Goal: Task Accomplishment & Management: Use online tool/utility

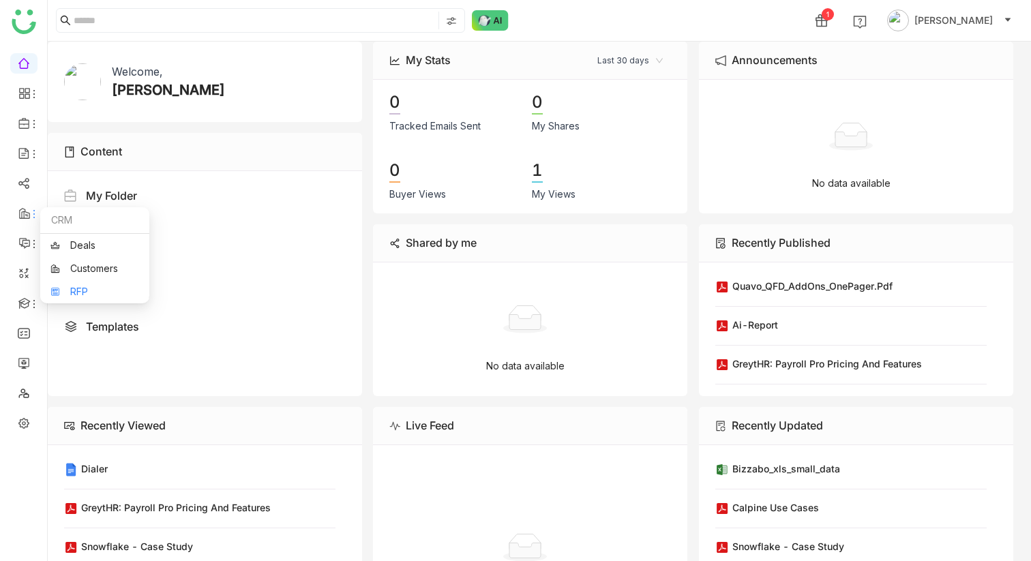
click at [78, 292] on link "RFP" at bounding box center [94, 292] width 89 height 10
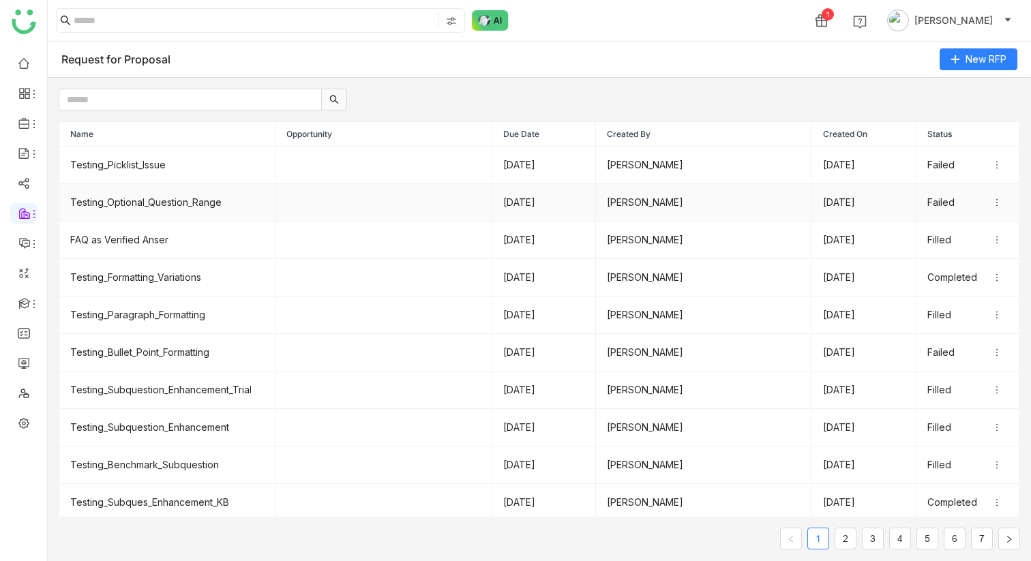
click at [154, 196] on td "Testing_Optional_Question_Range" at bounding box center [167, 203] width 216 height 38
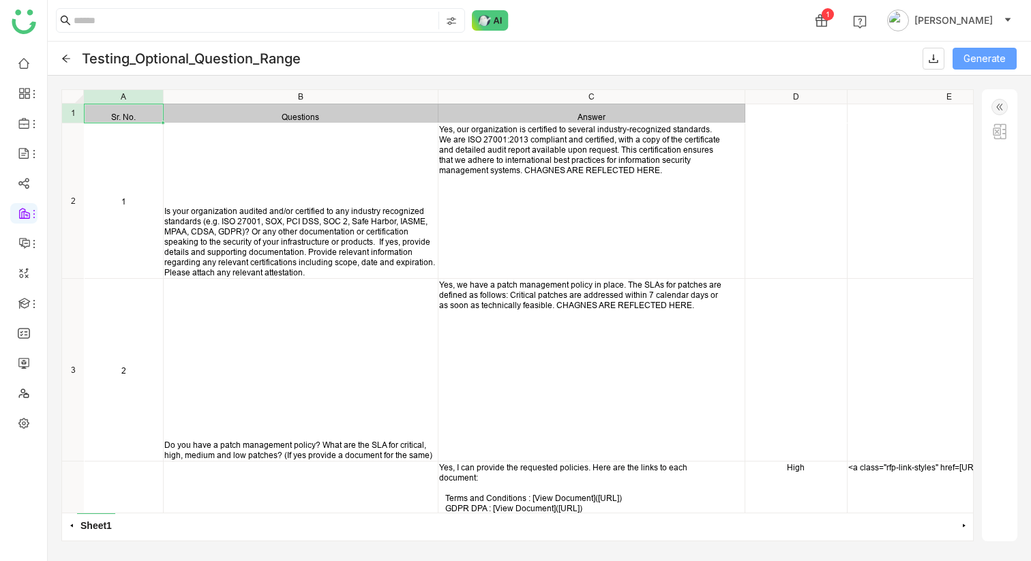
click at [982, 56] on span "Generate" at bounding box center [985, 58] width 42 height 15
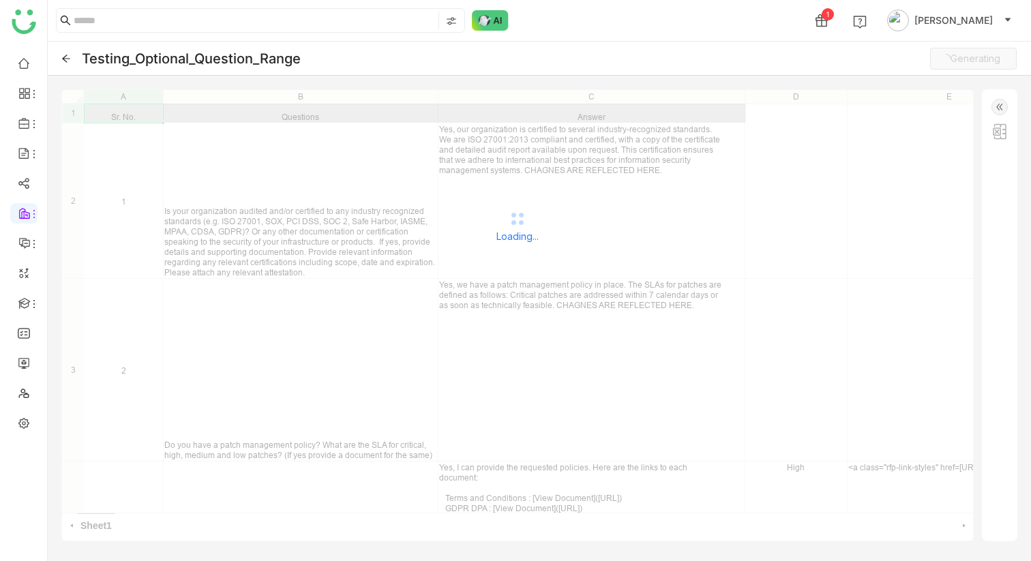
click at [999, 130] on img at bounding box center [1000, 131] width 16 height 16
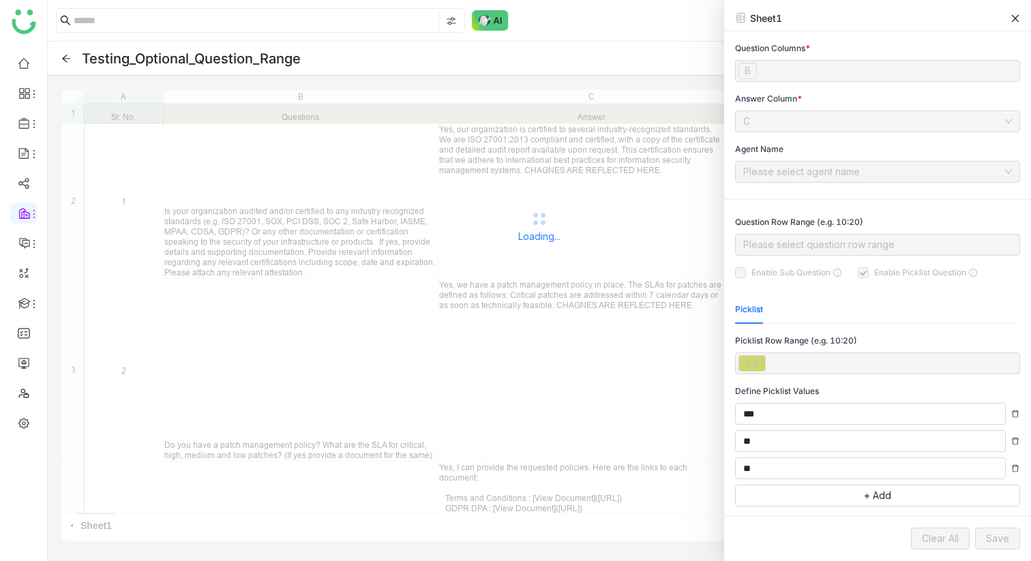
click at [1013, 18] on icon at bounding box center [1016, 19] width 10 height 10
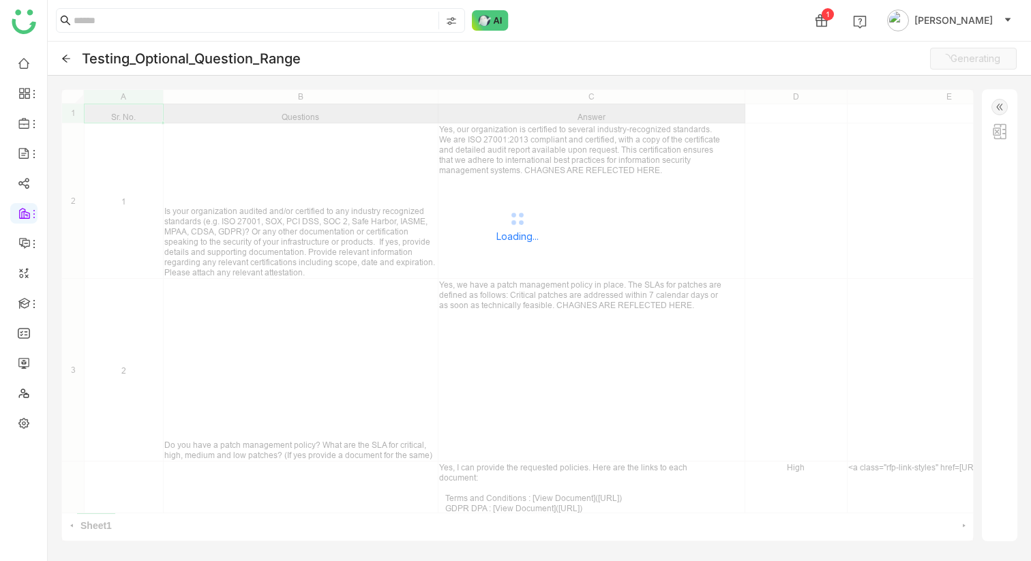
click at [70, 63] on icon at bounding box center [66, 59] width 10 height 10
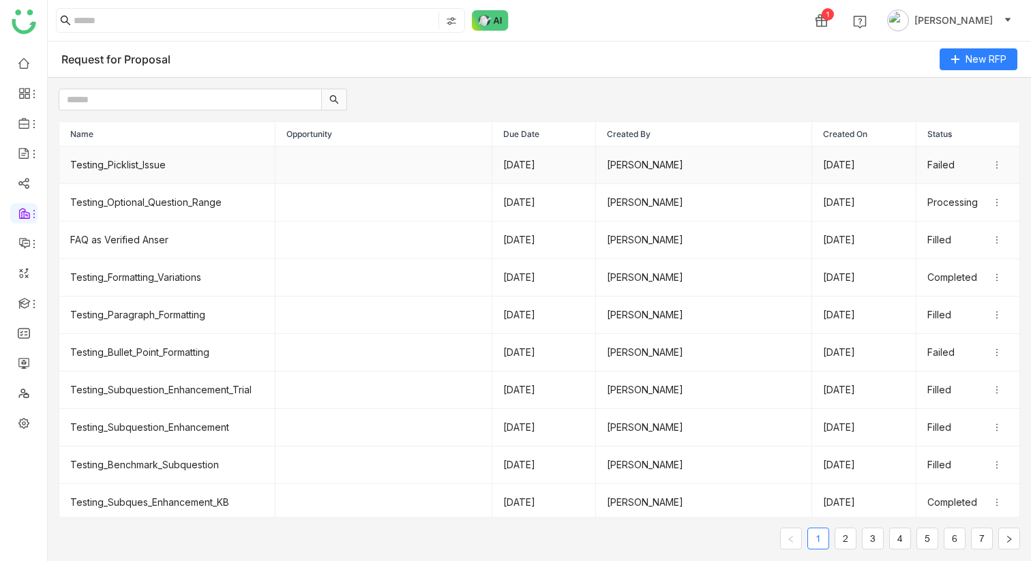
click at [149, 176] on td "Testing_Picklist_Issue" at bounding box center [167, 166] width 216 height 38
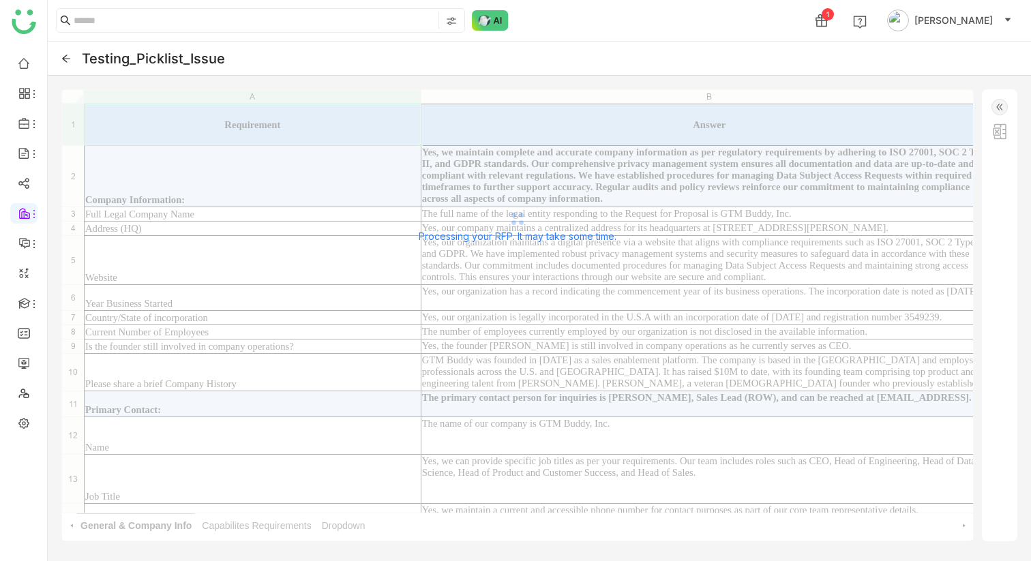
click at [1007, 132] on img at bounding box center [1000, 131] width 16 height 16
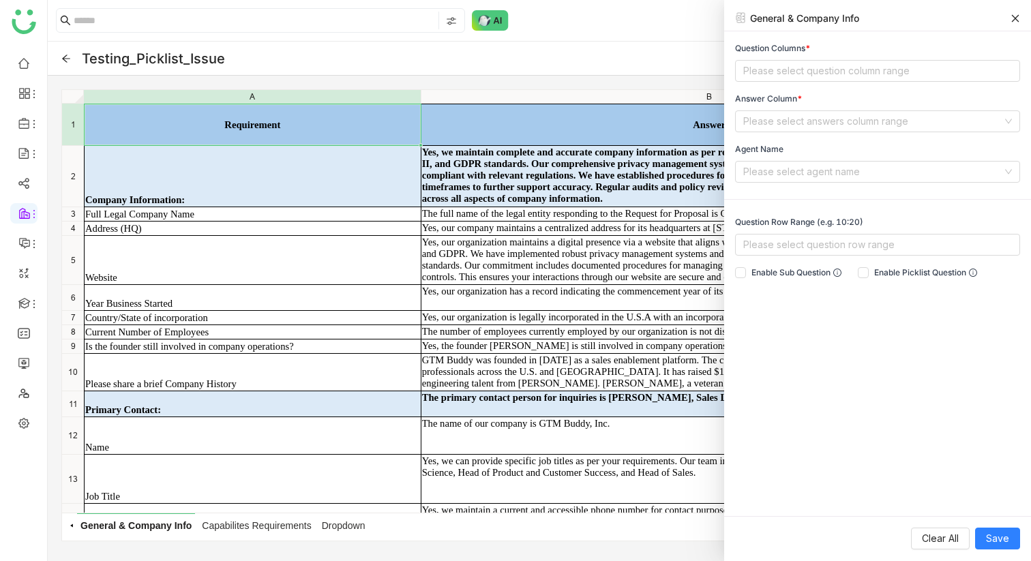
click at [1014, 18] on icon at bounding box center [1016, 19] width 10 height 10
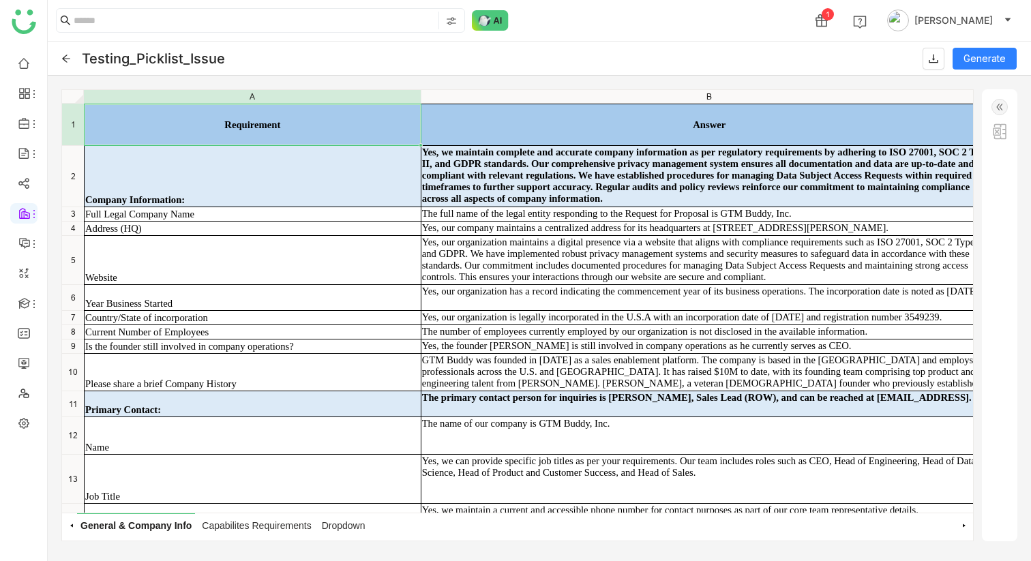
click at [65, 59] on icon at bounding box center [66, 59] width 10 height 10
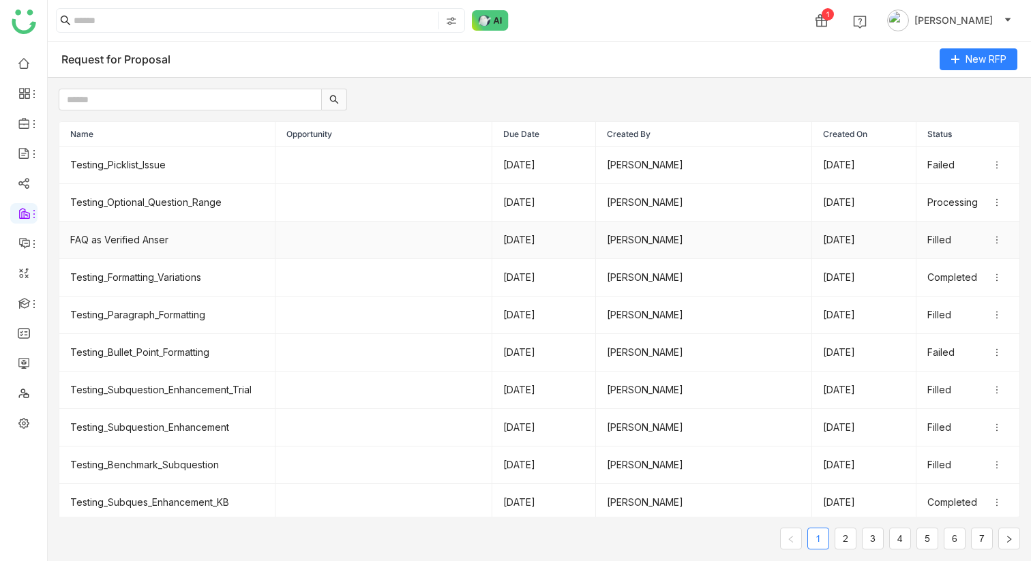
click at [162, 239] on td "FAQ as Verified Anser" at bounding box center [167, 241] width 216 height 38
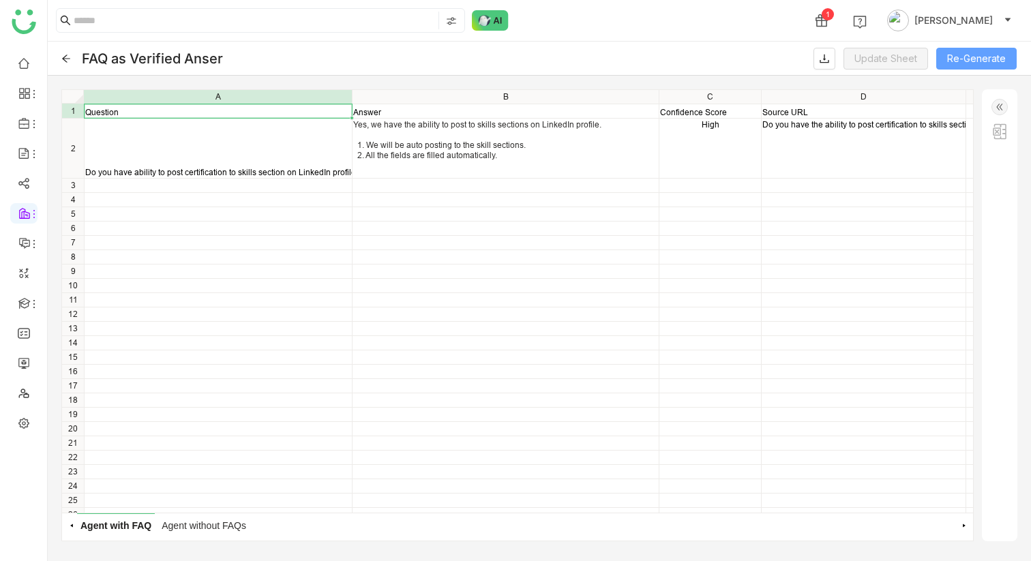
click at [953, 59] on button "Re-Generate" at bounding box center [976, 59] width 80 height 22
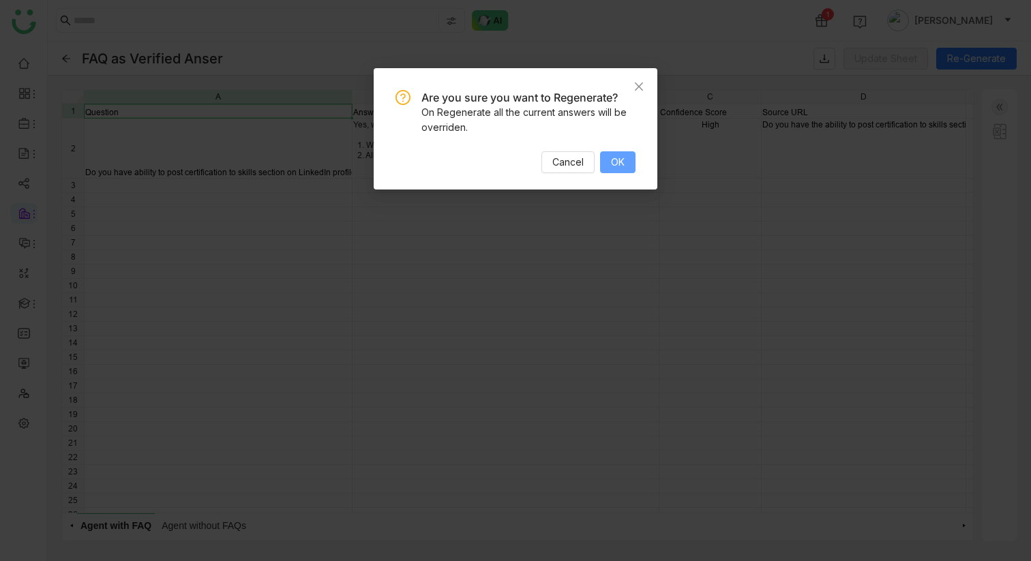
click at [614, 168] on span "OK" at bounding box center [618, 162] width 14 height 15
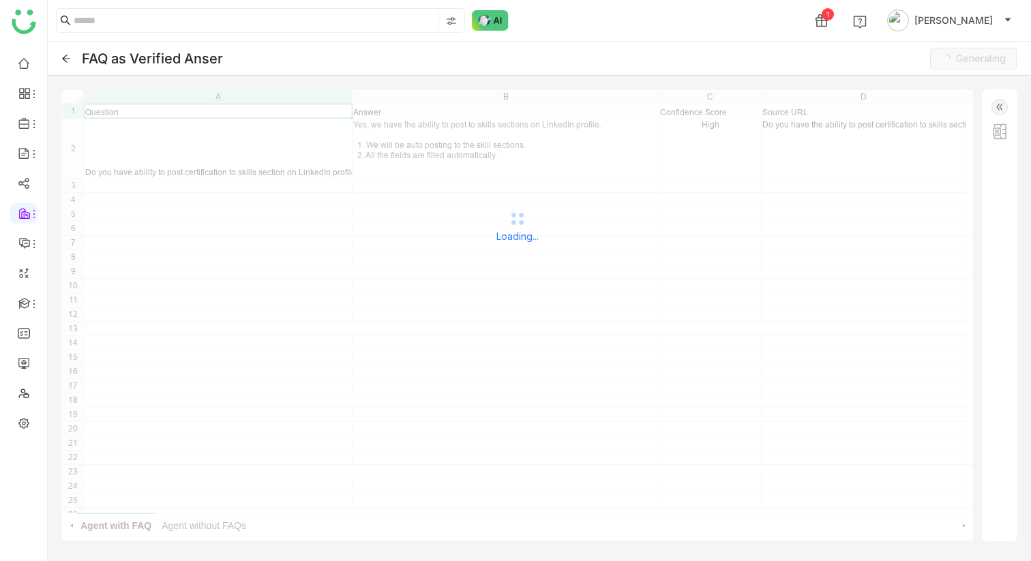
click at [1004, 129] on img at bounding box center [1000, 131] width 16 height 16
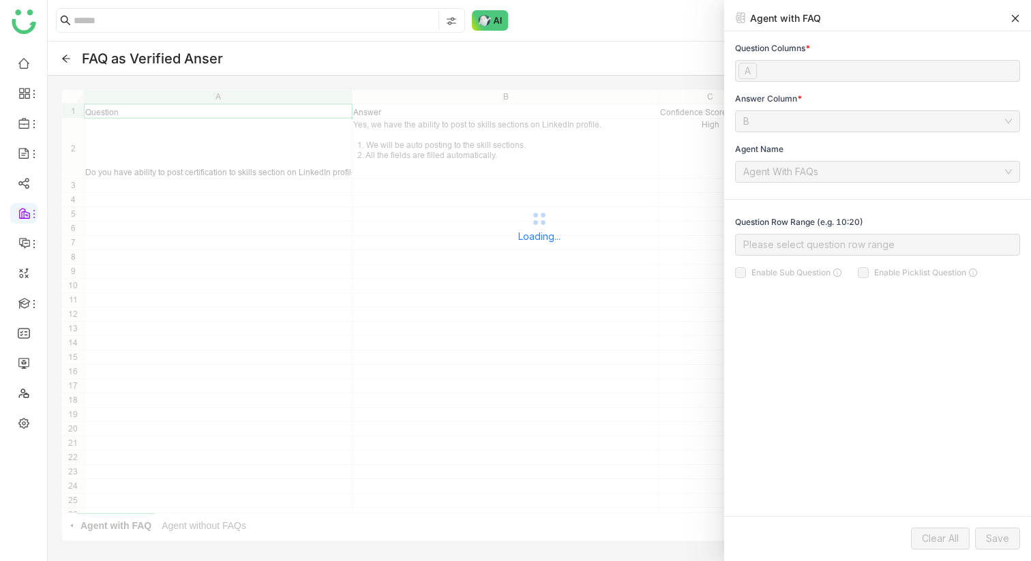
click at [1017, 20] on icon at bounding box center [1016, 19] width 10 height 10
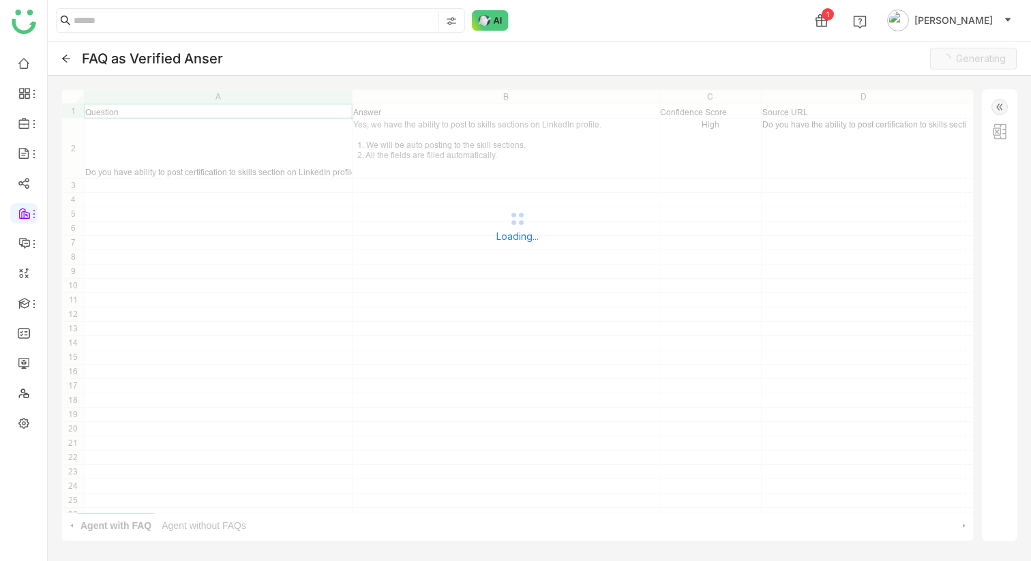
click at [63, 56] on icon at bounding box center [66, 59] width 10 height 10
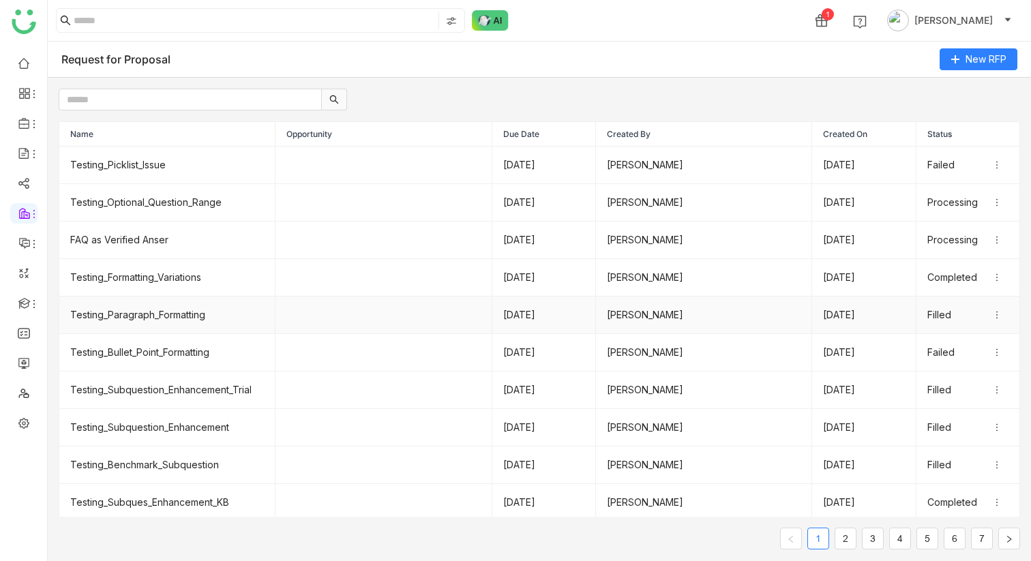
click at [178, 326] on td "Testing_Paragraph_Formatting" at bounding box center [167, 316] width 216 height 38
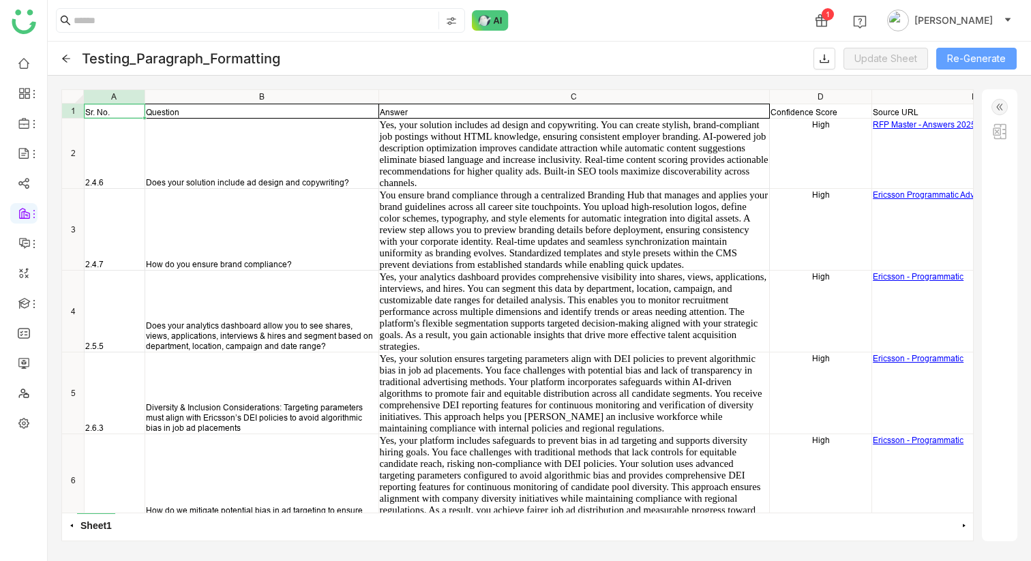
click at [990, 61] on button "Re-Generate" at bounding box center [976, 59] width 80 height 22
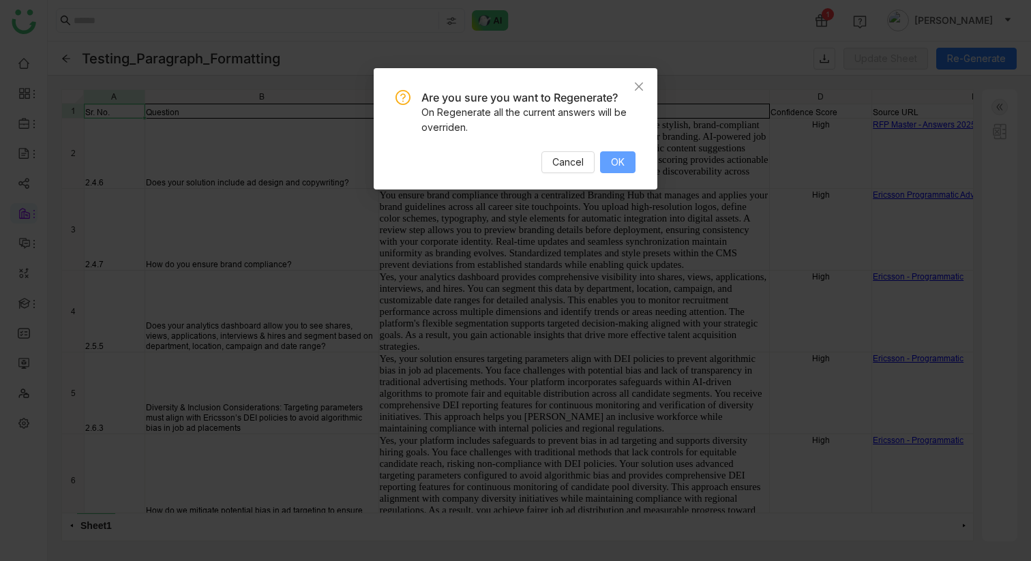
click at [608, 164] on button "OK" at bounding box center [617, 162] width 35 height 22
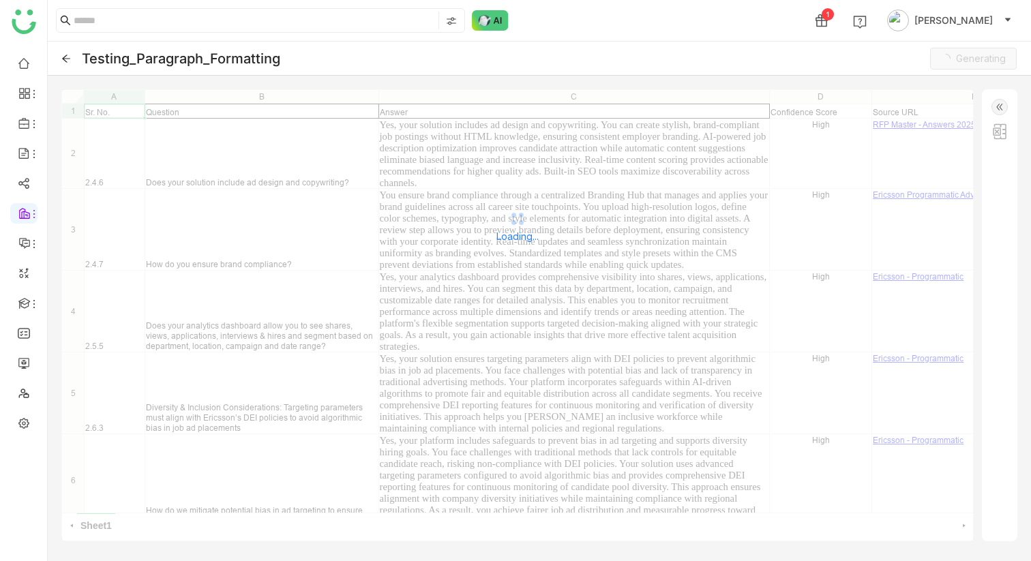
click at [65, 58] on icon at bounding box center [66, 59] width 8 height 8
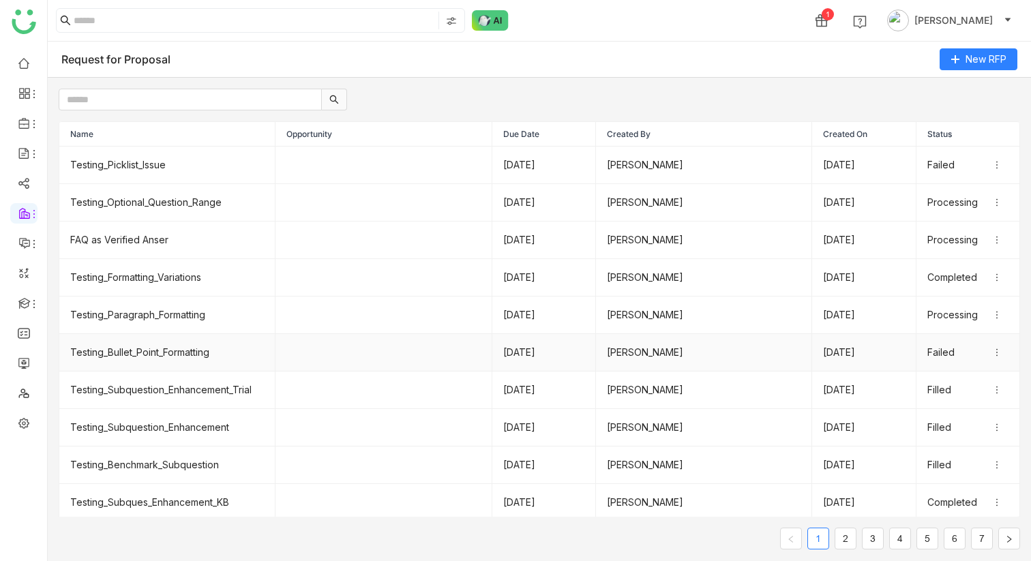
click at [145, 355] on td "Testing_Bullet_Point_Formatting" at bounding box center [167, 353] width 216 height 38
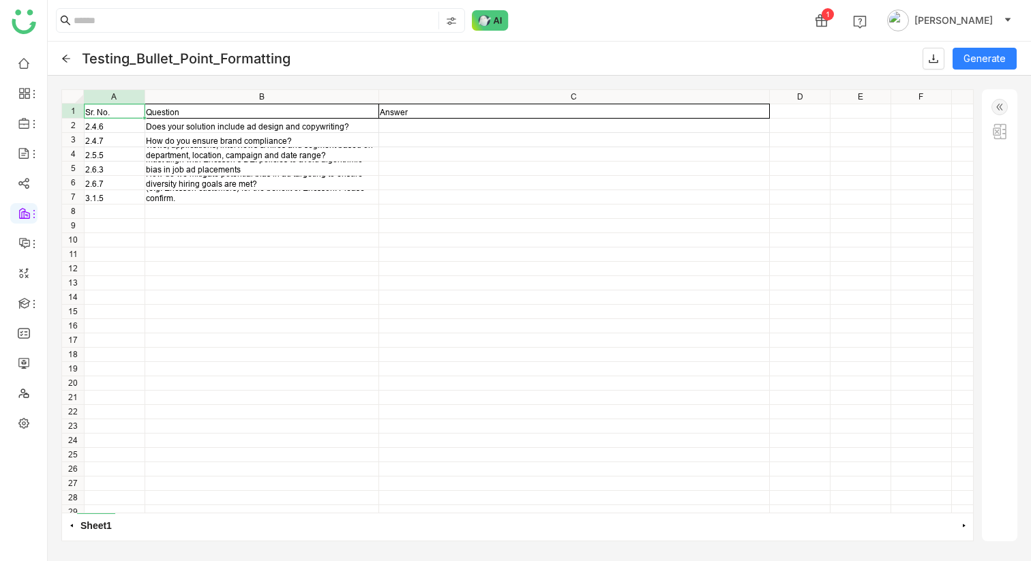
click at [994, 138] on img at bounding box center [1000, 131] width 16 height 16
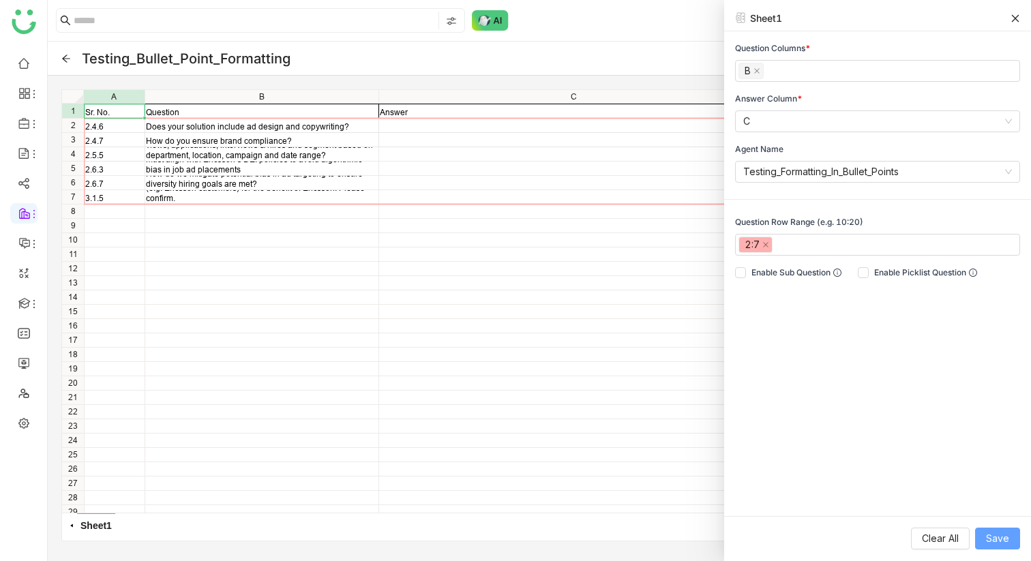
click at [994, 541] on span "Save" at bounding box center [997, 538] width 23 height 15
click at [1016, 17] on icon at bounding box center [1016, 18] width 8 height 8
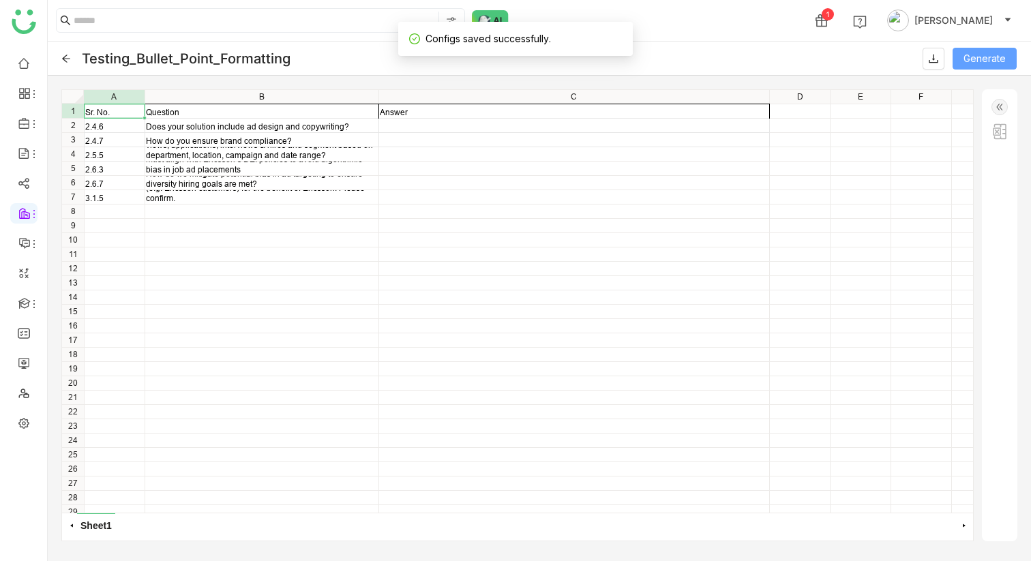
click at [977, 53] on span "Generate" at bounding box center [985, 58] width 42 height 15
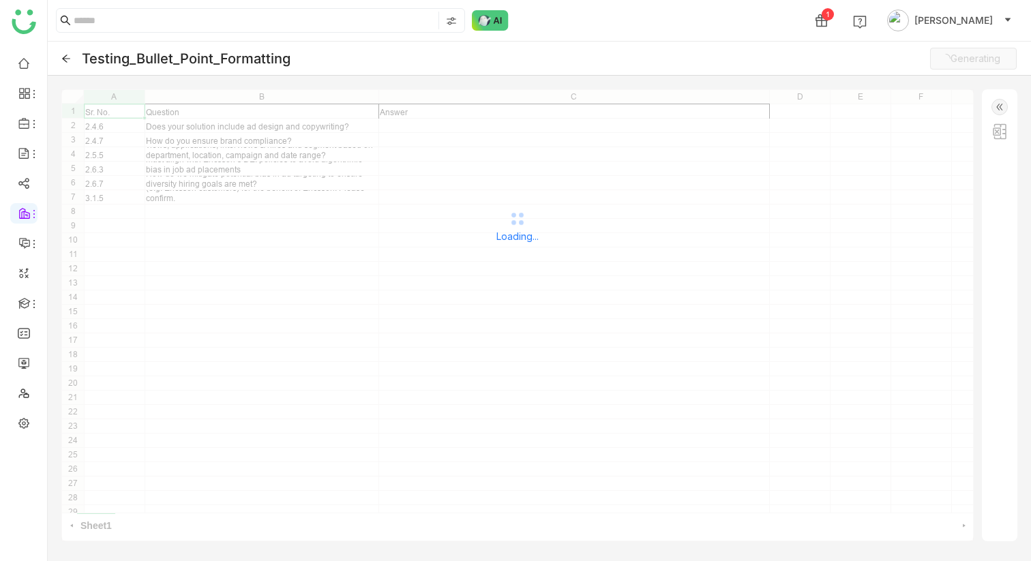
click at [66, 64] on div "Testing_Bullet_Point_Formatting Generating" at bounding box center [540, 59] width 984 height 34
click at [64, 58] on icon at bounding box center [66, 59] width 8 height 8
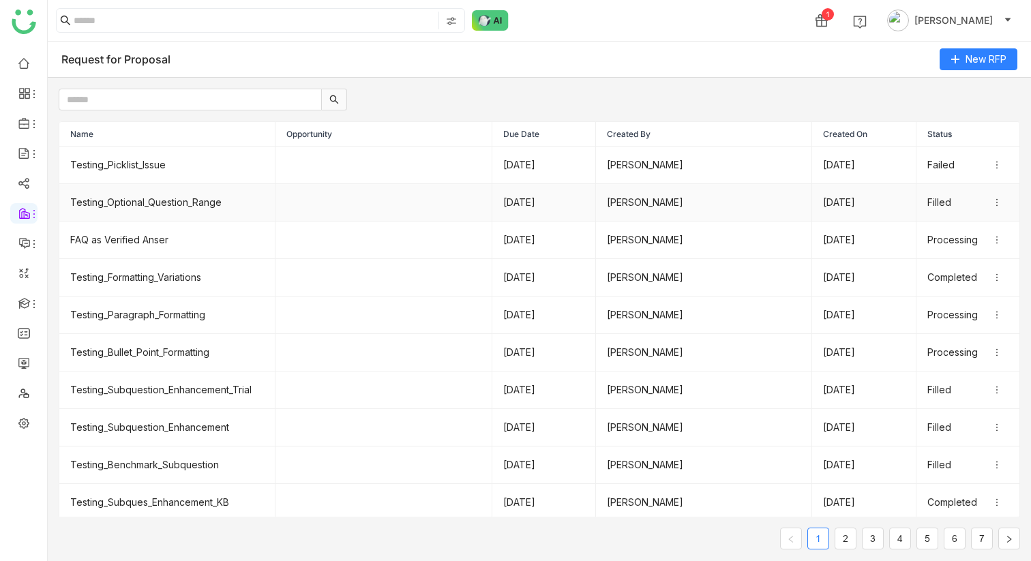
click at [143, 207] on td "Testing_Optional_Question_Range" at bounding box center [167, 203] width 216 height 38
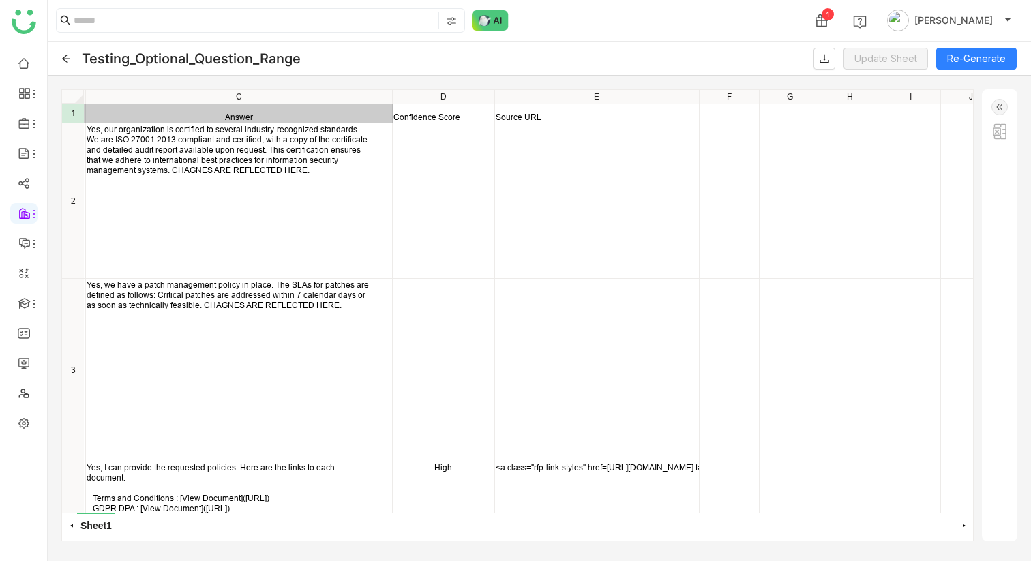
scroll to position [247, 353]
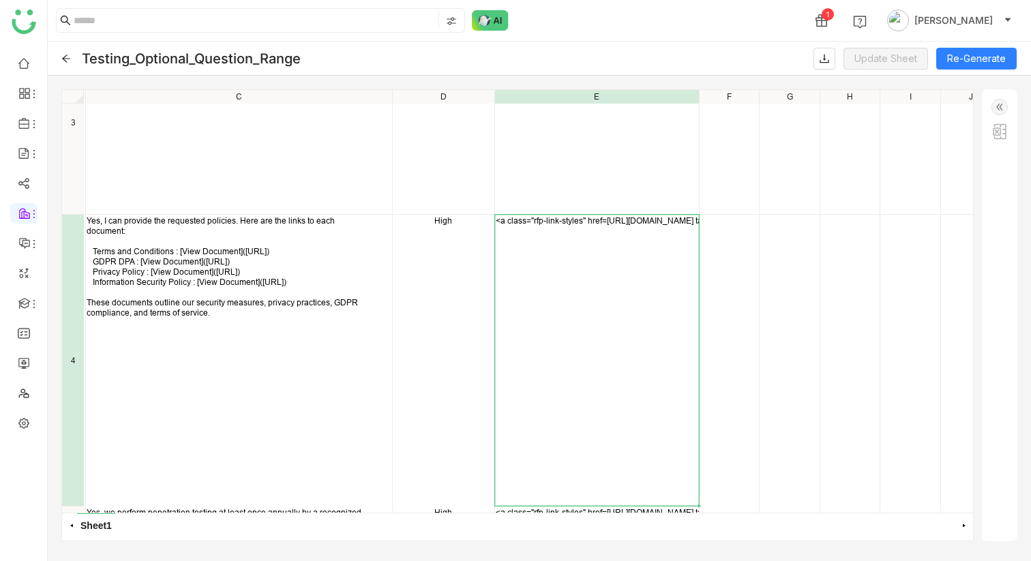
click at [607, 466] on div "<a class="rfp-link-styles" href=[URL][DOMAIN_NAME] target="_blank">Testing Comp…" at bounding box center [597, 360] width 204 height 291
click at [563, 211] on div "Do you have a patch management policy? What are the SLA for critical, high, med…" at bounding box center [517, 301] width 911 height 423
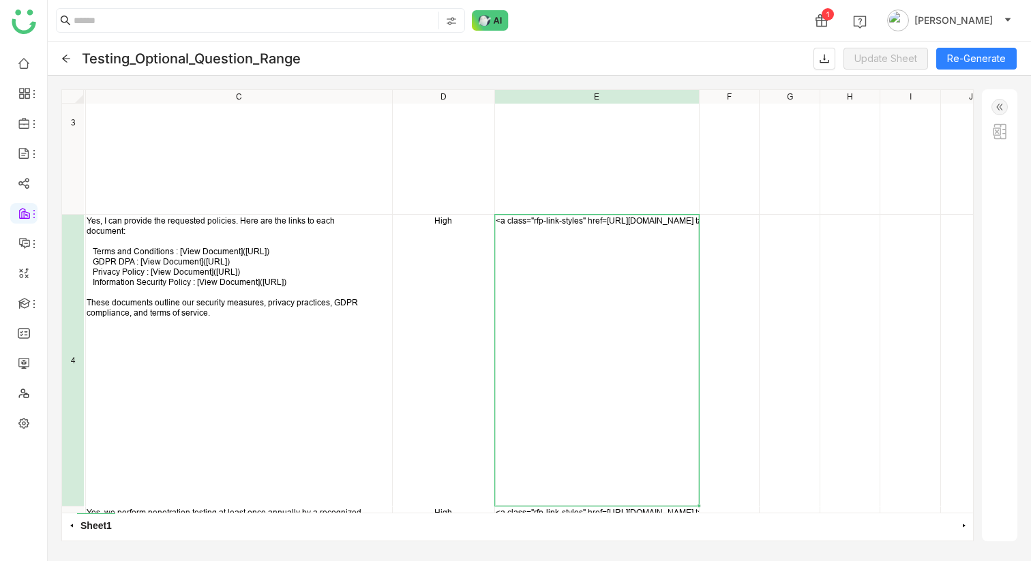
click at [600, 297] on div "<a class="rfp-link-styles" href=[URL][DOMAIN_NAME] target="_blank">Testing Comp…" at bounding box center [597, 360] width 204 height 291
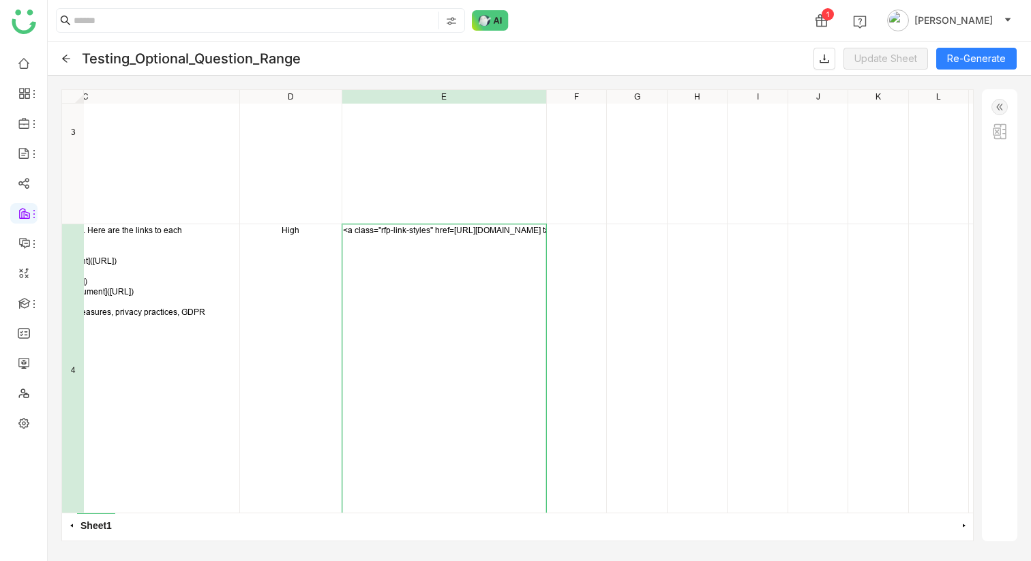
scroll to position [237, 499]
click at [525, 245] on div "<a class="rfp-link-styles" href=[URL][DOMAIN_NAME] target="_blank">Testing Comp…" at bounding box center [451, 369] width 204 height 291
click at [537, 237] on div "<a class="rfp-link-styles" href=[URL][DOMAIN_NAME] target="_blank">Testing Comp…" at bounding box center [451, 369] width 204 height 291
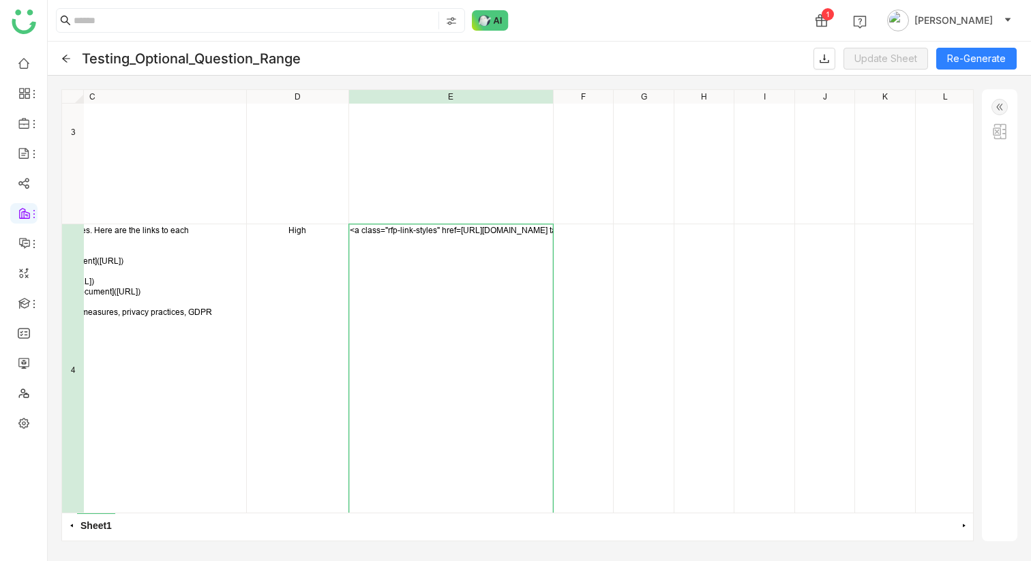
click at [537, 237] on div "<a class="rfp-link-styles" href=[URL][DOMAIN_NAME] target="_blank">Testing Comp…" at bounding box center [451, 369] width 204 height 291
click at [466, 230] on div "<a class="rfp-link-styles" href=[URL][DOMAIN_NAME] target="_blank">Testing Comp…" at bounding box center [451, 230] width 203 height 10
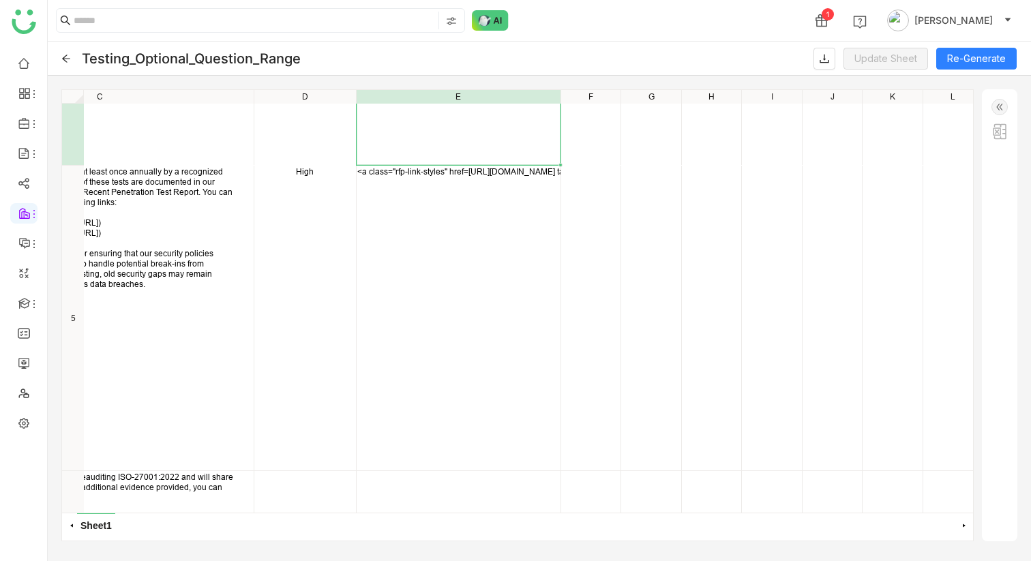
scroll to position [588, 491]
click at [470, 181] on div "<a class="rfp-link-styles" href=[URL][DOMAIN_NAME] target="_blank">Testing Comp…" at bounding box center [459, 318] width 204 height 305
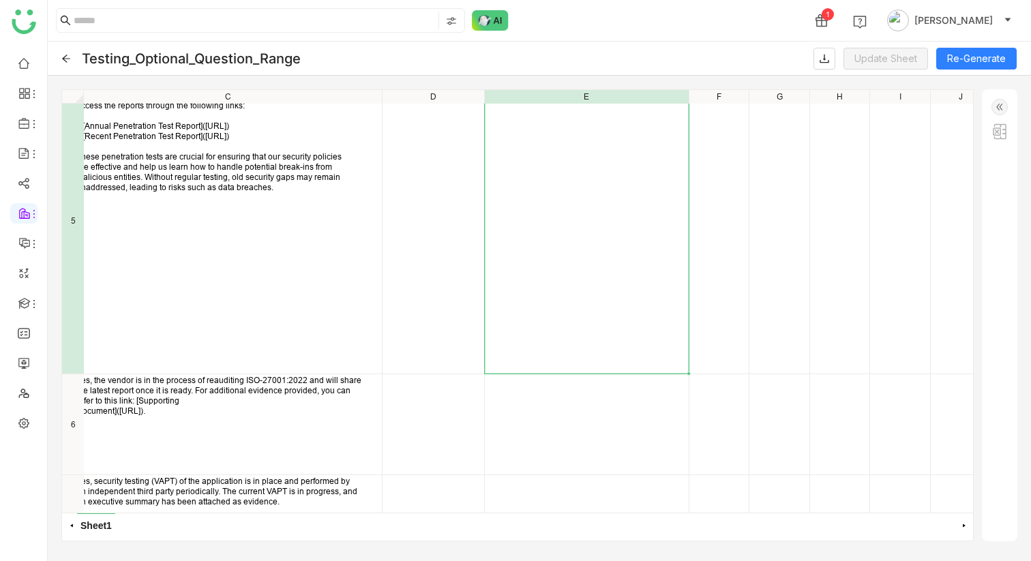
scroll to position [632, 363]
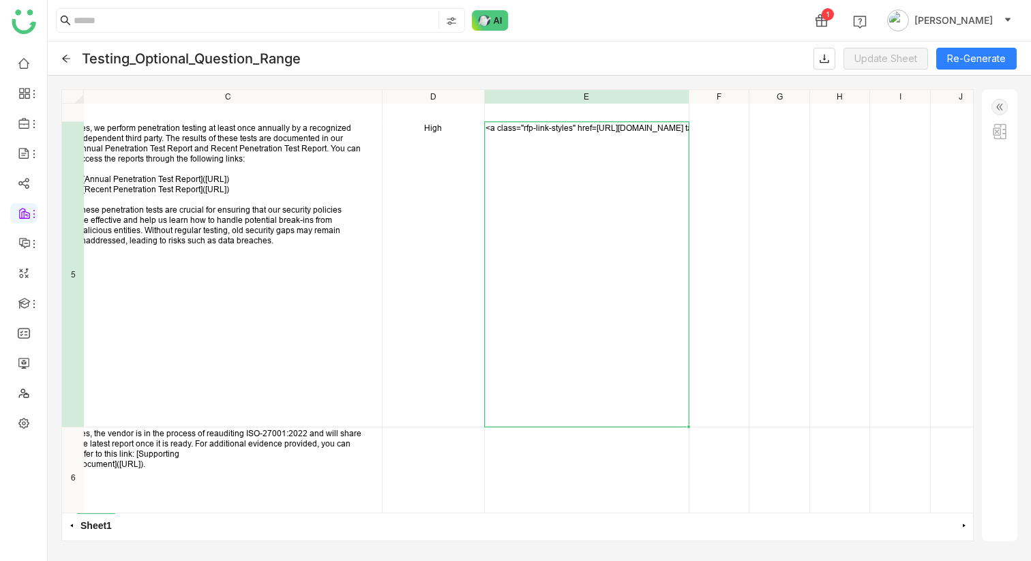
click at [436, 227] on div "High" at bounding box center [434, 274] width 102 height 305
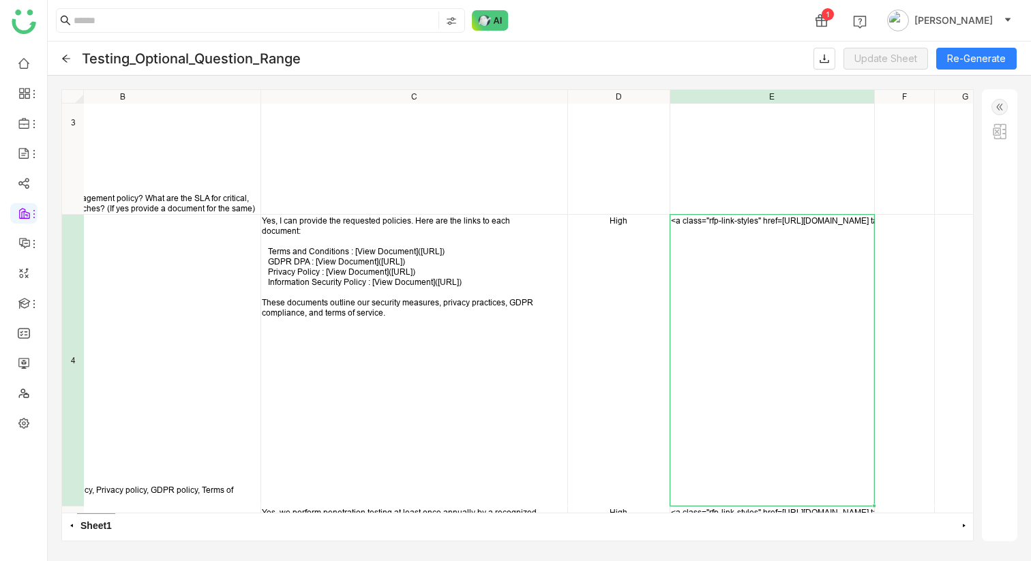
scroll to position [247, 177]
click at [739, 458] on div "<a class="rfp-link-styles" href=[URL][DOMAIN_NAME] target="_blank">Testing Comp…" at bounding box center [772, 360] width 204 height 291
click at [61, 59] on icon at bounding box center [66, 59] width 10 height 10
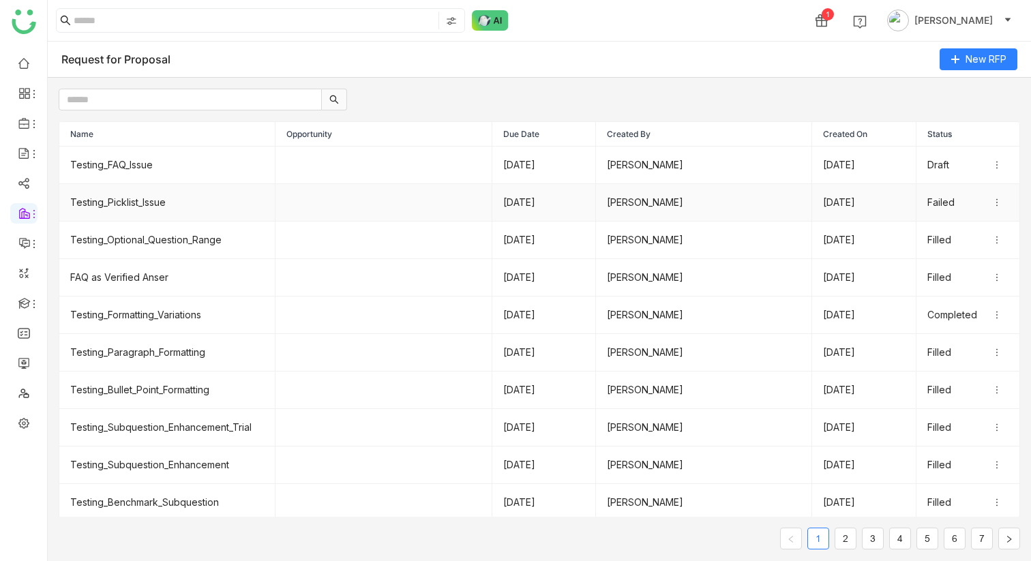
click at [136, 201] on td "Testing_Picklist_Issue" at bounding box center [167, 203] width 216 height 38
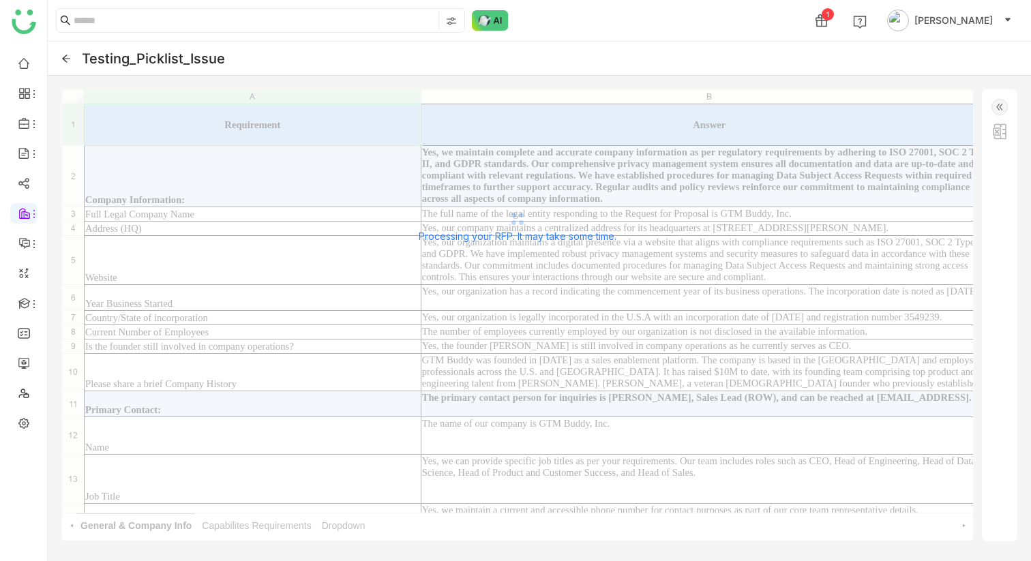
click at [997, 136] on img at bounding box center [1000, 131] width 16 height 16
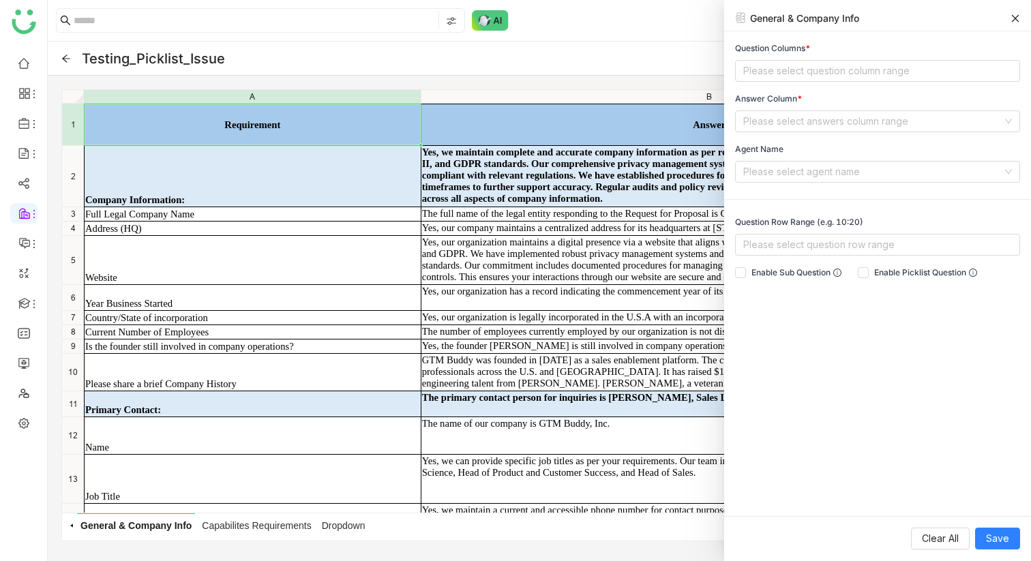
click at [1014, 18] on icon at bounding box center [1016, 18] width 8 height 8
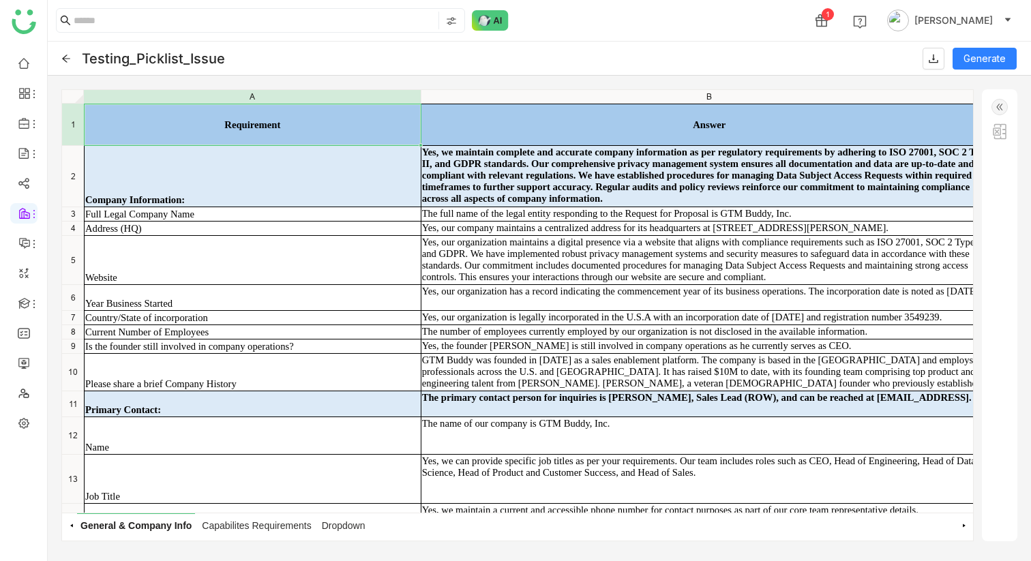
click at [60, 55] on div "Testing_Picklist_Issue Generate" at bounding box center [540, 59] width 984 height 34
click at [63, 57] on icon at bounding box center [66, 59] width 8 height 8
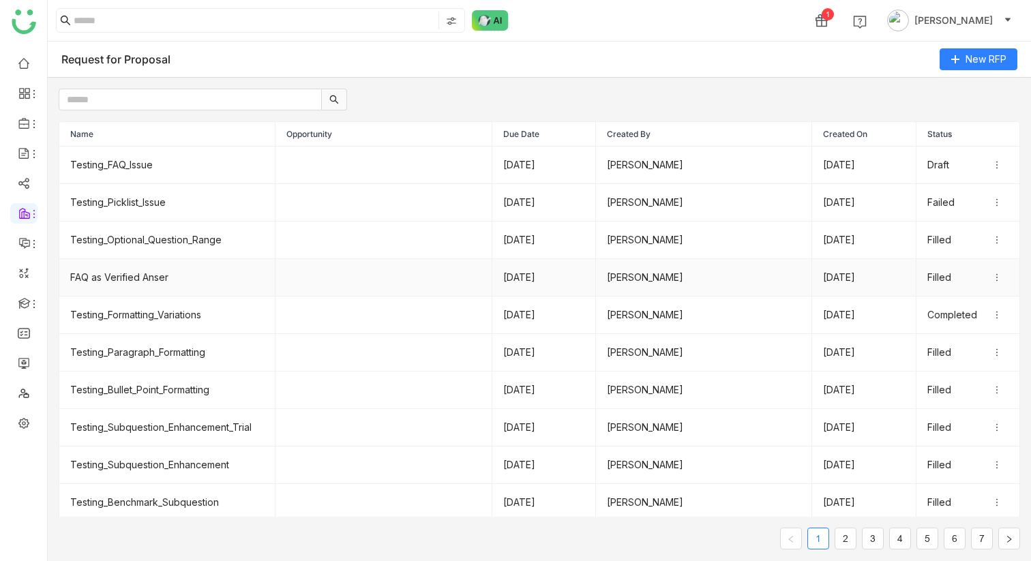
click at [149, 282] on td "FAQ as Verified Anser" at bounding box center [167, 278] width 216 height 38
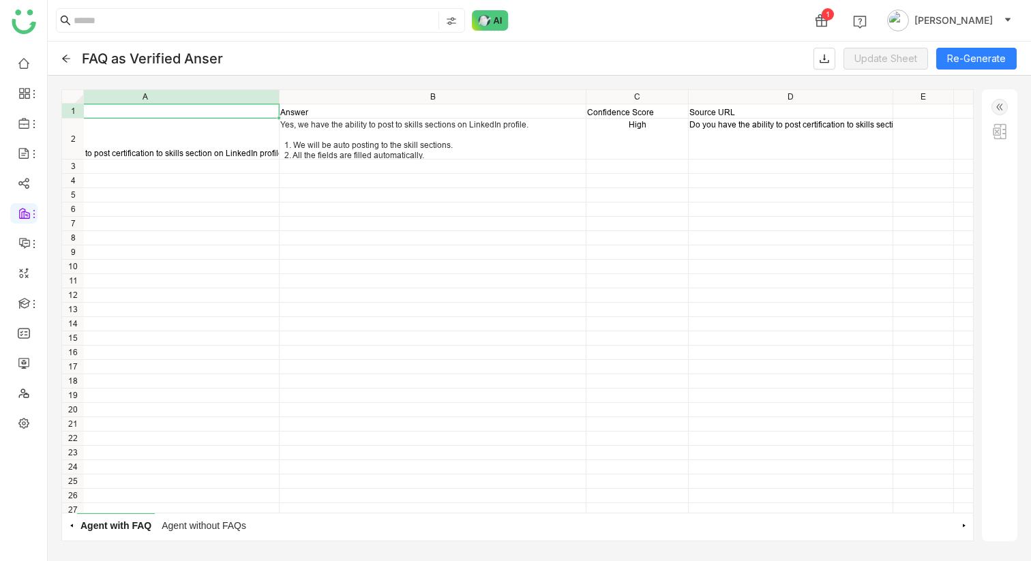
scroll to position [0, 73]
click at [64, 57] on icon at bounding box center [66, 59] width 10 height 10
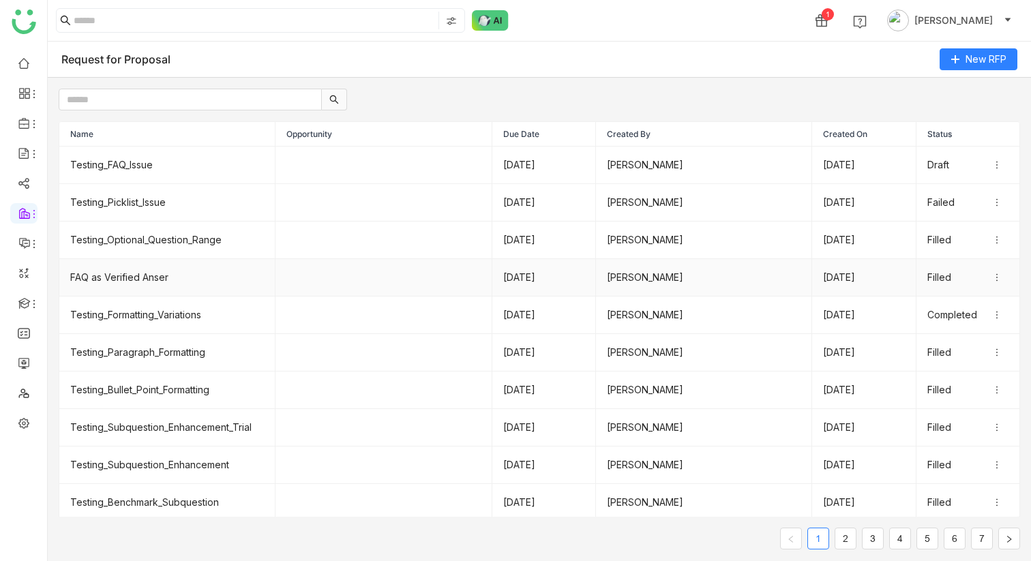
click at [130, 276] on td "FAQ as Verified Anser" at bounding box center [167, 278] width 216 height 38
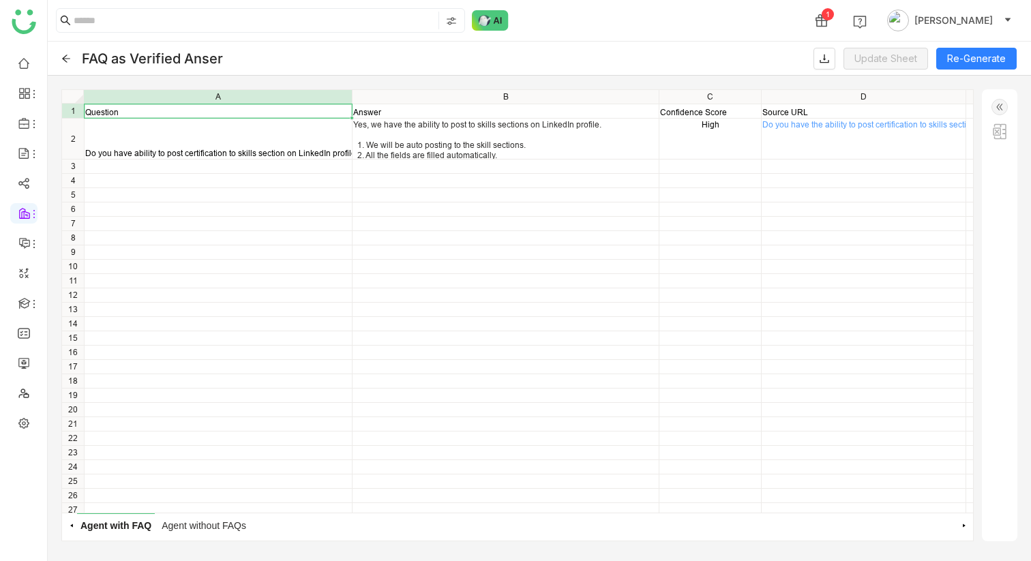
click at [898, 123] on link "Do you have the ability to post certification to skills section on LinkedIn pro…" at bounding box center [907, 124] width 289 height 10
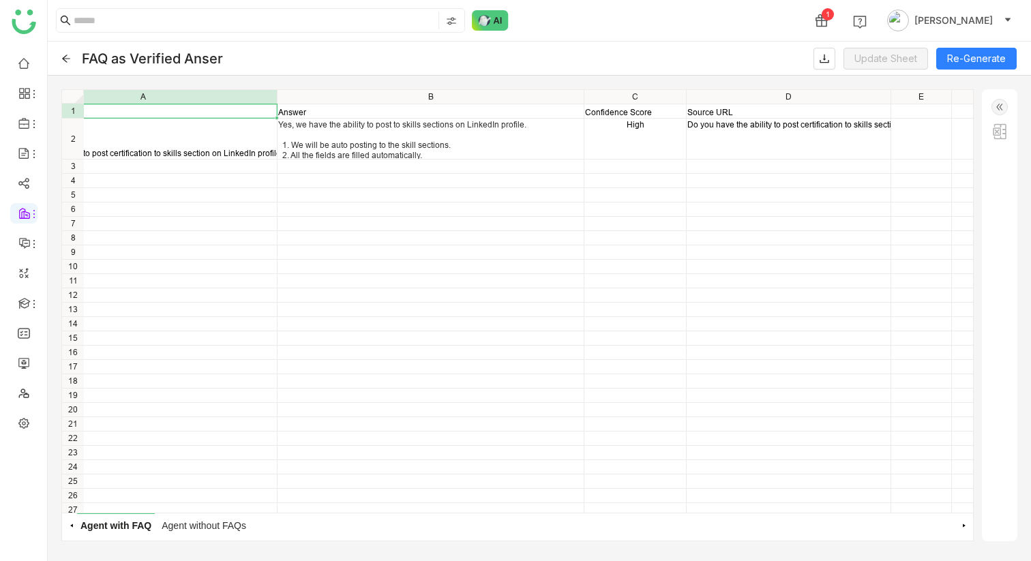
scroll to position [0, 80]
click at [977, 60] on button "Re-Generate" at bounding box center [976, 59] width 80 height 22
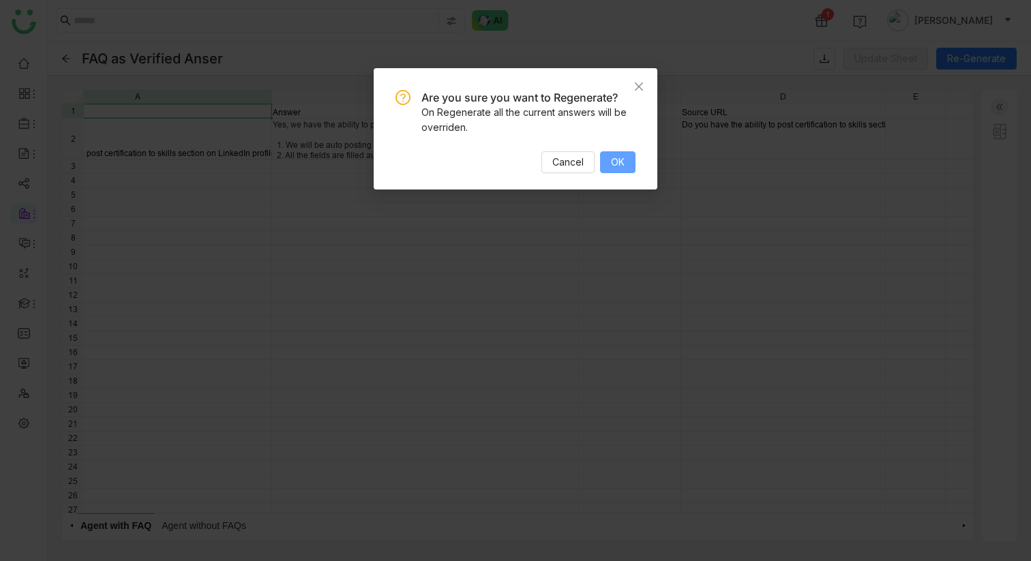
click at [623, 166] on span "OK" at bounding box center [618, 162] width 14 height 15
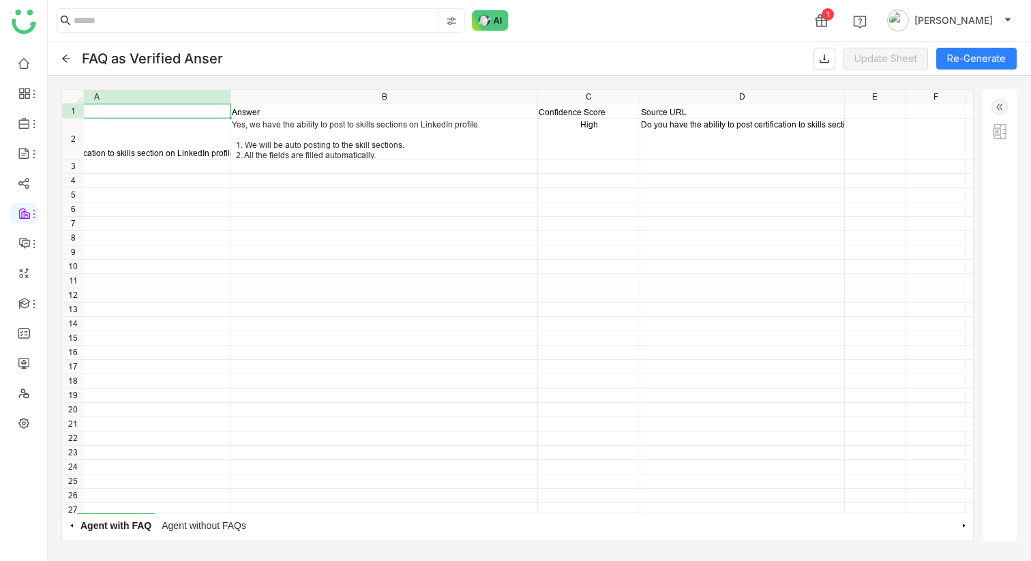
scroll to position [0, 138]
click at [703, 134] on div "Do you have the ability to post certification to skills section on LinkedIn pro…" at bounding box center [726, 139] width 204 height 40
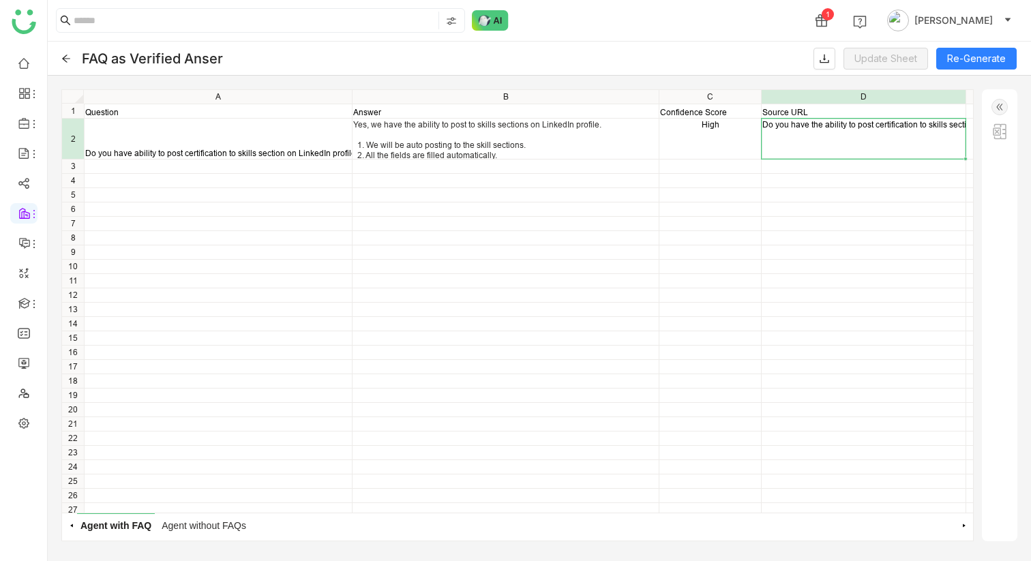
scroll to position [0, 0]
click at [61, 57] on icon at bounding box center [66, 59] width 10 height 10
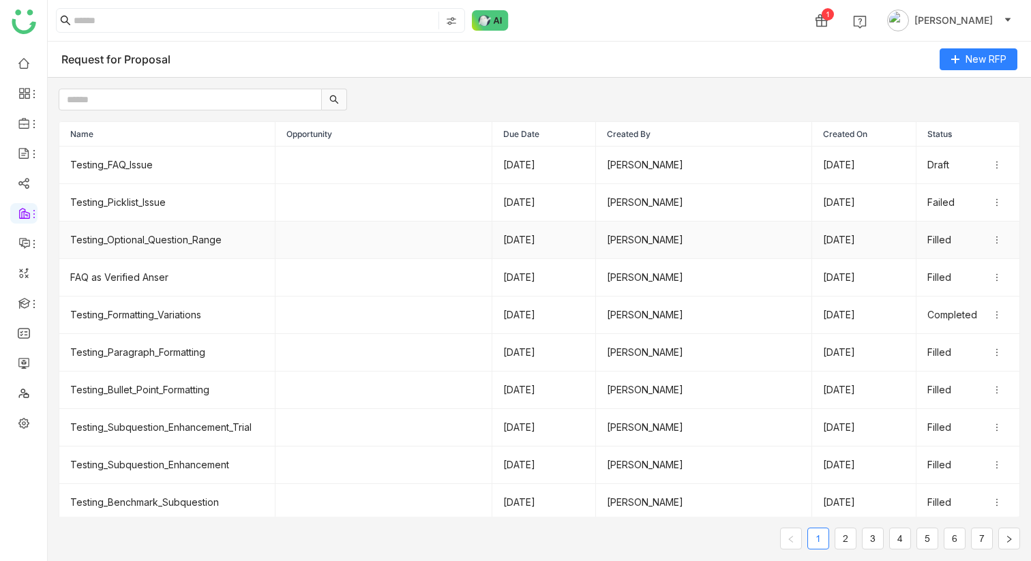
click at [196, 243] on td "Testing_Optional_Question_Range" at bounding box center [167, 241] width 216 height 38
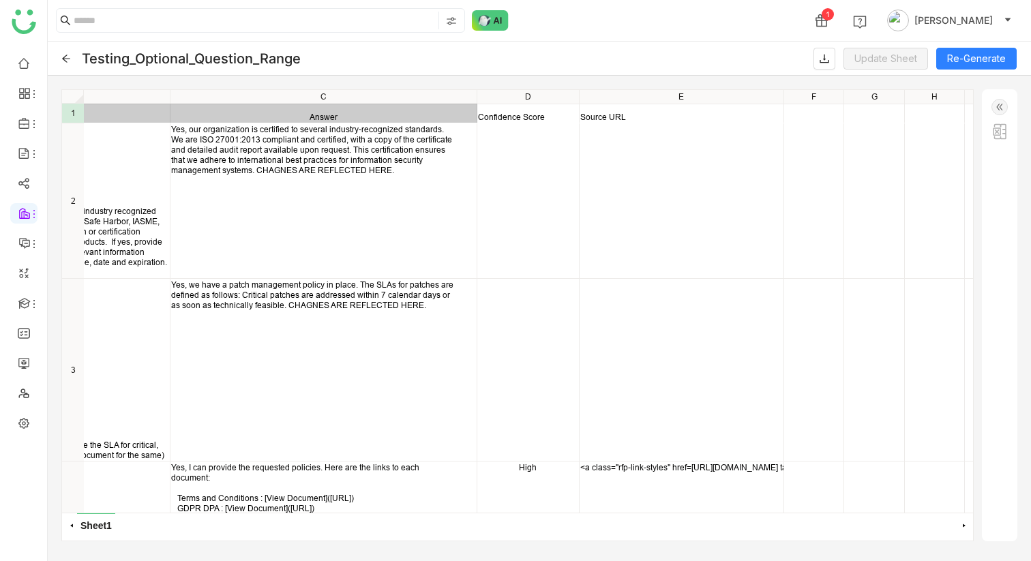
scroll to position [0, 267]
click at [999, 129] on img at bounding box center [1000, 131] width 16 height 16
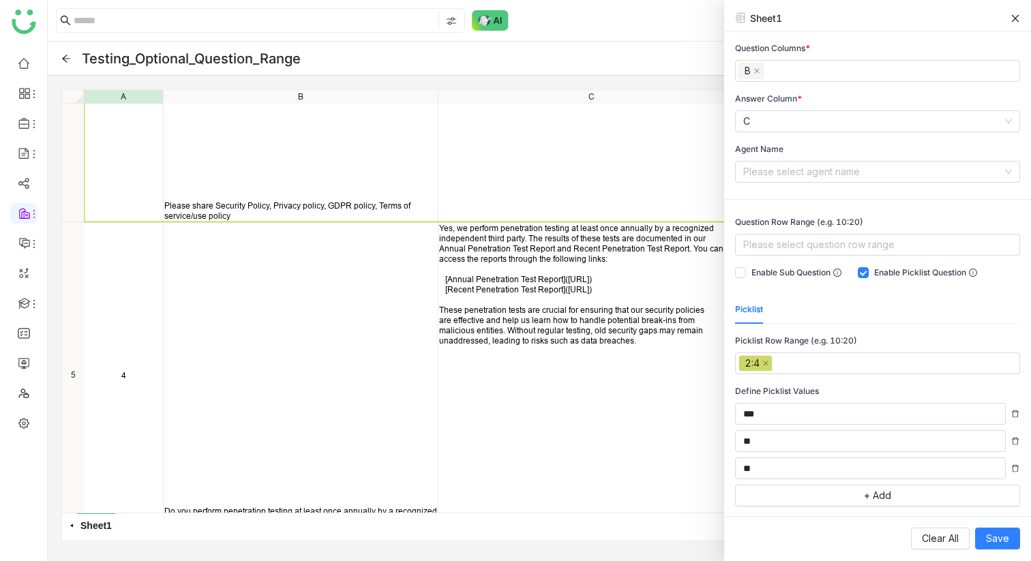
scroll to position [0, 0]
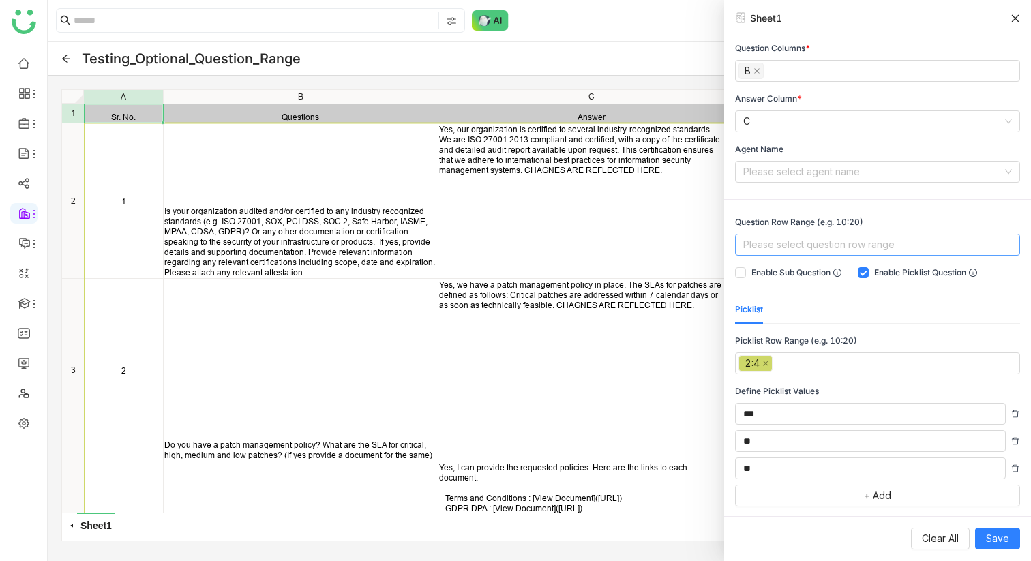
click at [770, 239] on nz-select-top-control "Please select question row range" at bounding box center [877, 245] width 285 height 22
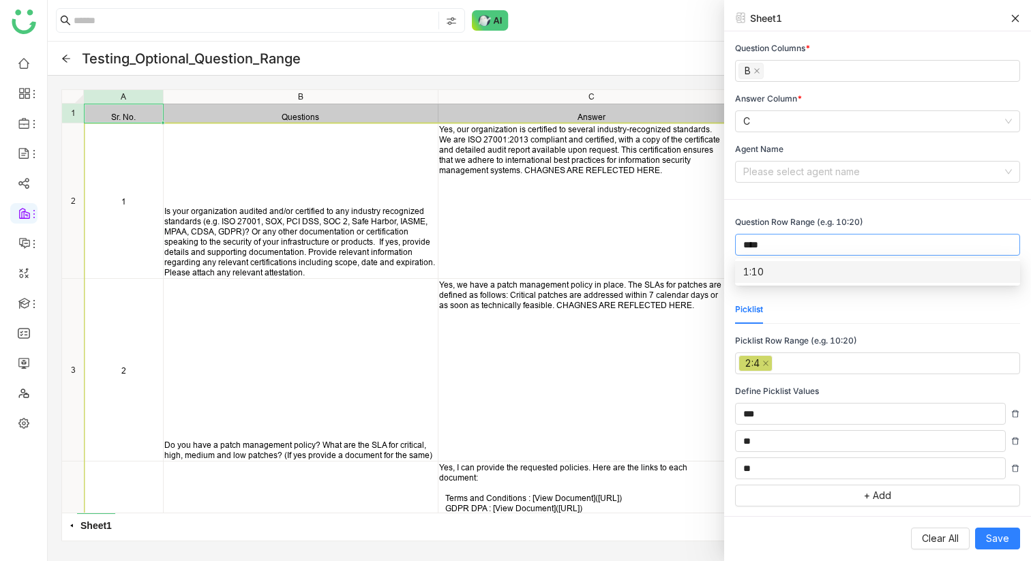
type input "****"
click at [797, 265] on div "1:10" at bounding box center [877, 272] width 269 height 15
click at [631, 252] on div "Yes, our organization is certified to several industry-recognized standards. We…" at bounding box center [592, 200] width 306 height 155
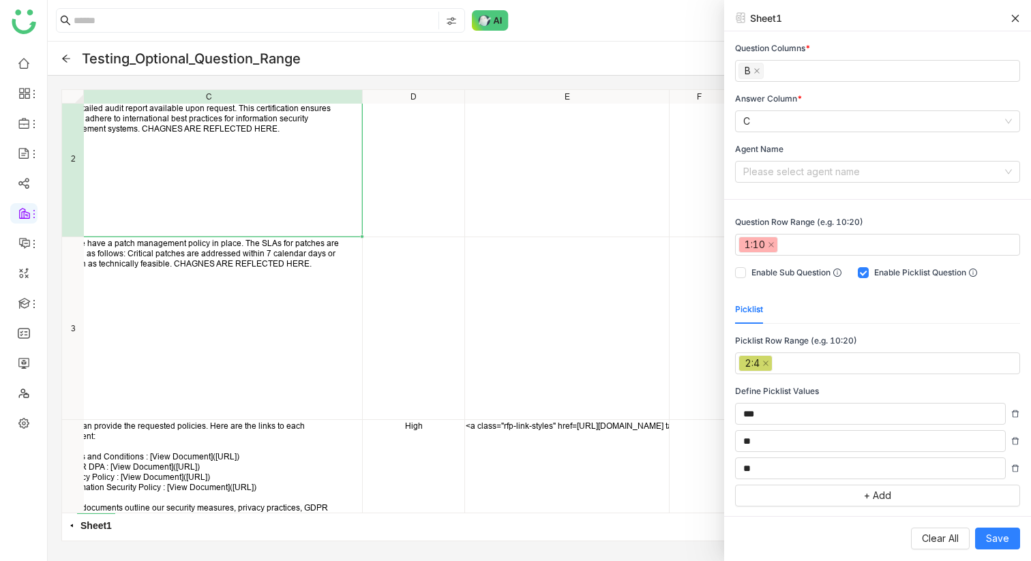
scroll to position [0, 381]
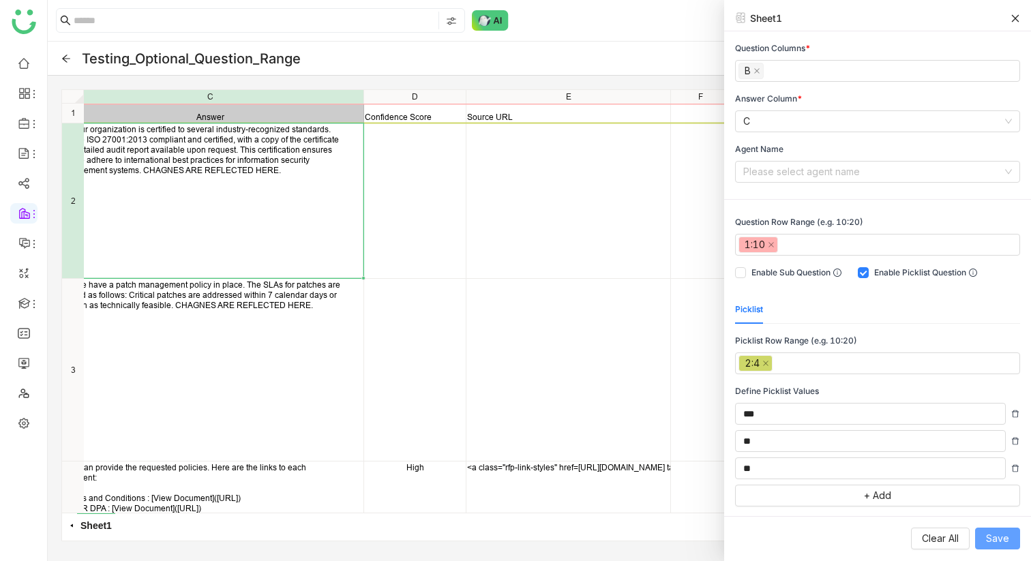
click at [1012, 539] on button "Save" at bounding box center [997, 539] width 45 height 22
click at [1015, 18] on icon at bounding box center [1016, 18] width 8 height 8
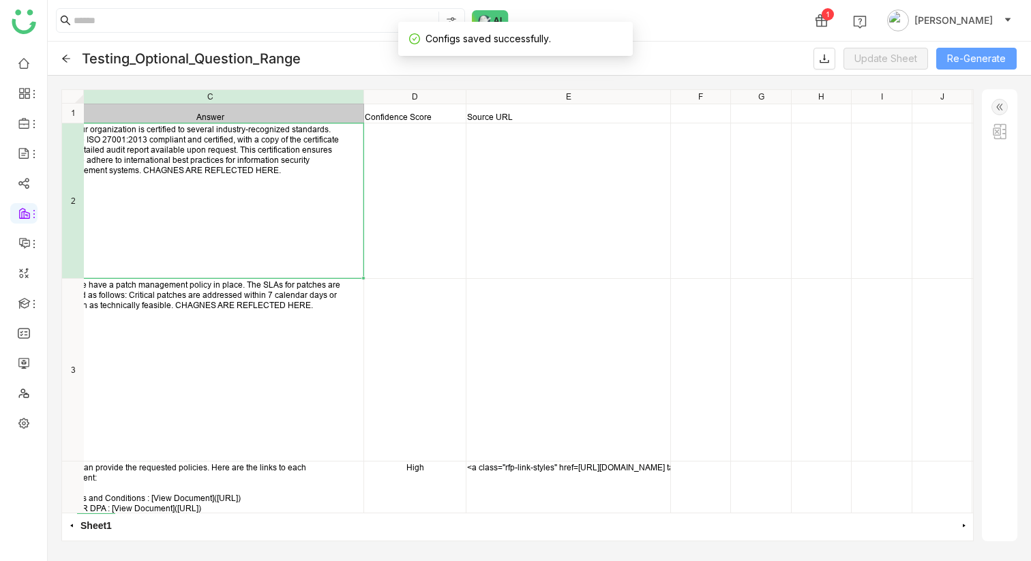
click at [981, 54] on button "Re-Generate" at bounding box center [976, 59] width 80 height 22
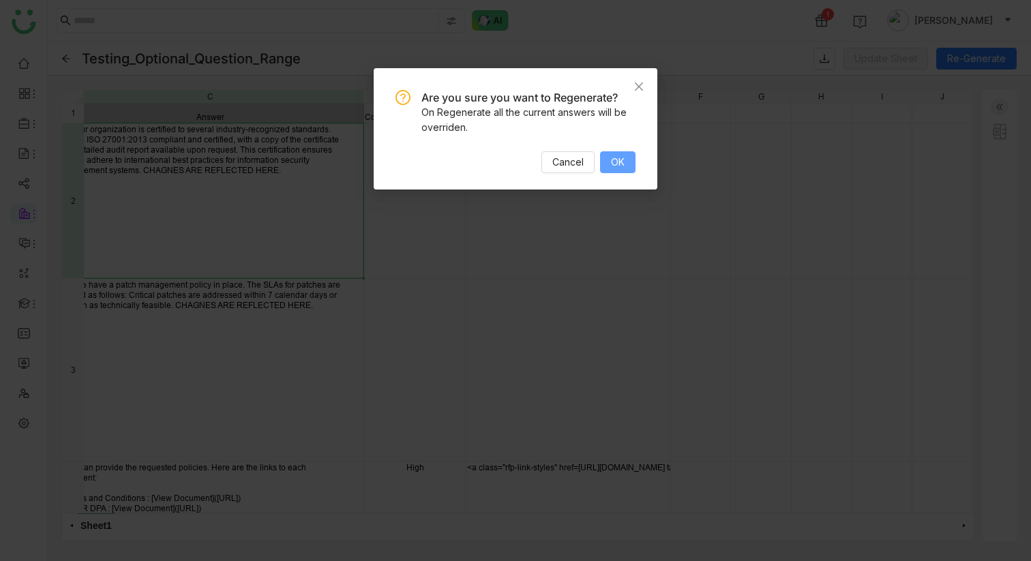
click at [612, 163] on span "OK" at bounding box center [618, 162] width 14 height 15
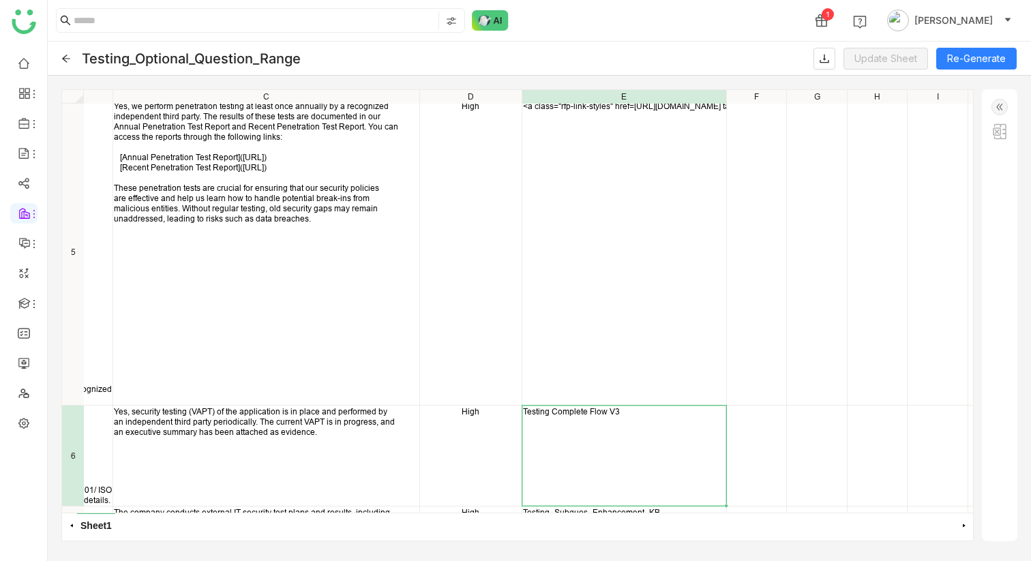
click at [667, 100] on div "Do you perform penetration testing at least once annually by a recognized indep…" at bounding box center [293, 100] width 911 height 0
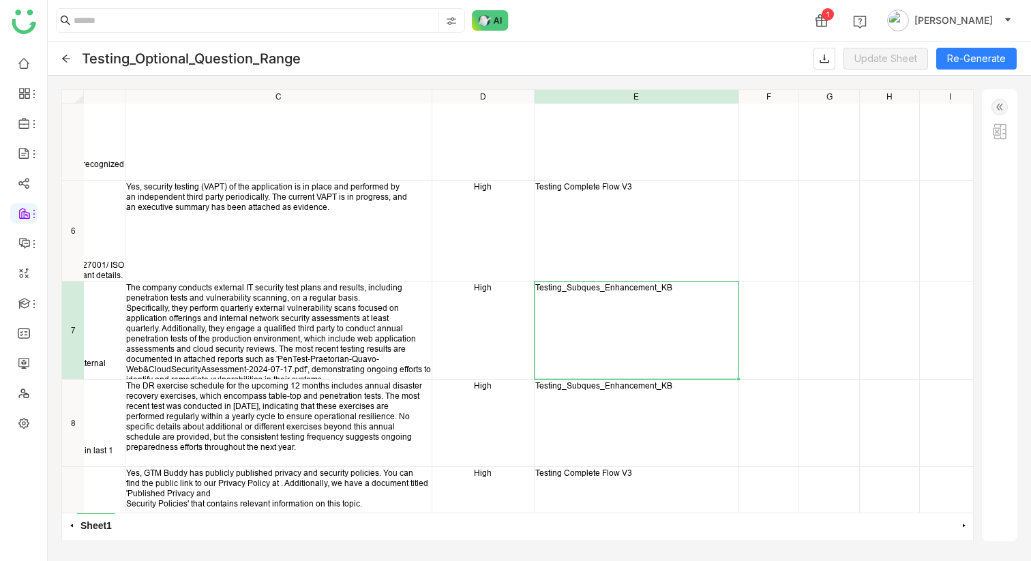
click at [642, 345] on div "Testing_Subques_Enhancement_KB" at bounding box center [637, 331] width 204 height 98
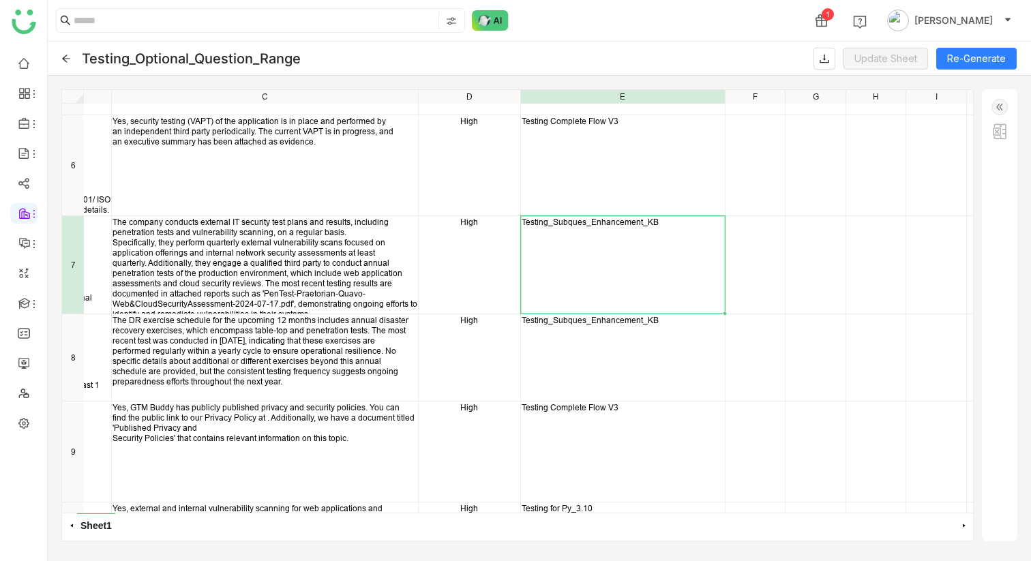
scroll to position [1029, 328]
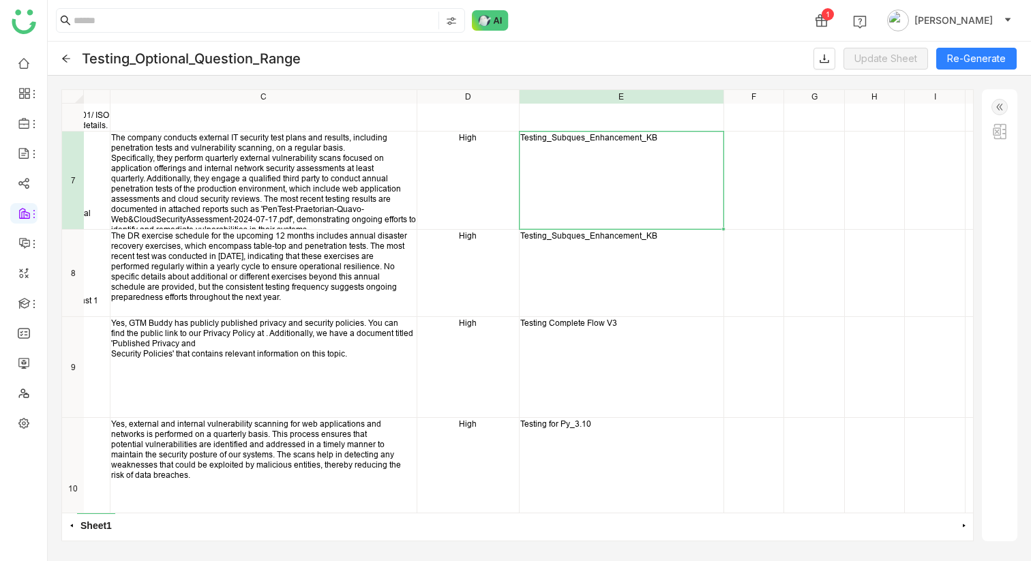
click at [635, 313] on div "Testing_Subques_Enhancement_KB" at bounding box center [622, 273] width 204 height 87
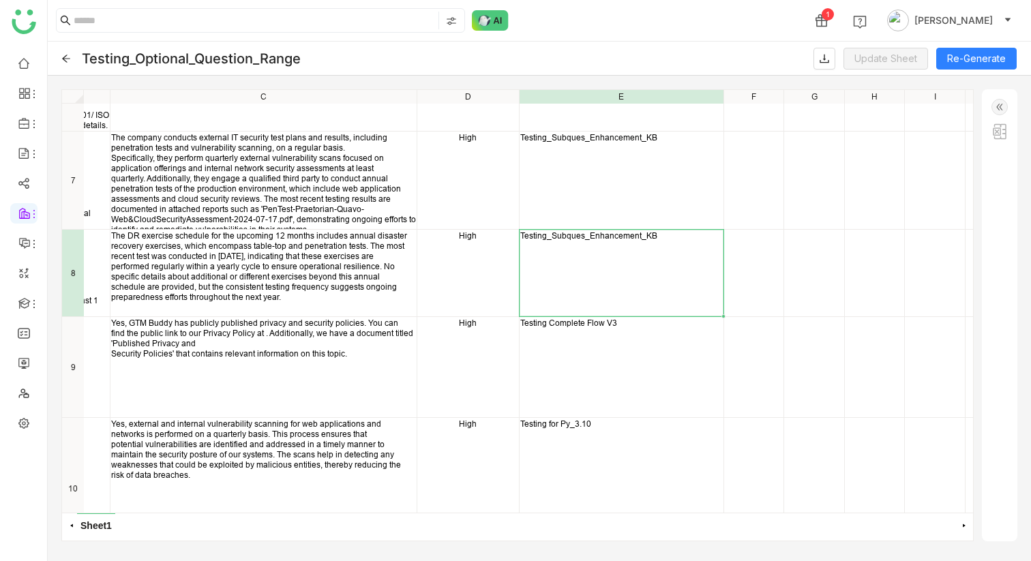
click at [634, 346] on div "Testing Complete Flow V3" at bounding box center [622, 367] width 204 height 100
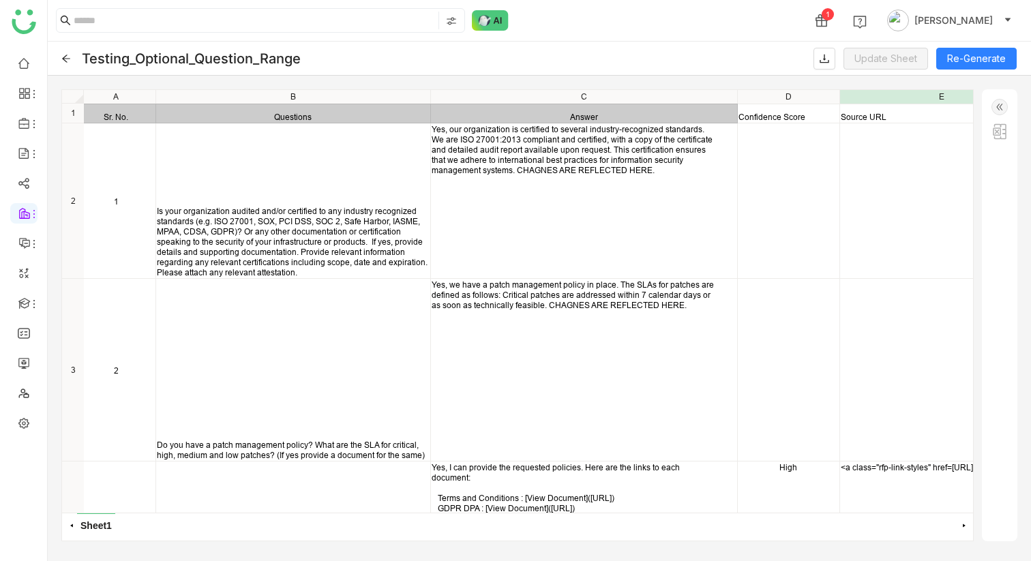
scroll to position [0, 0]
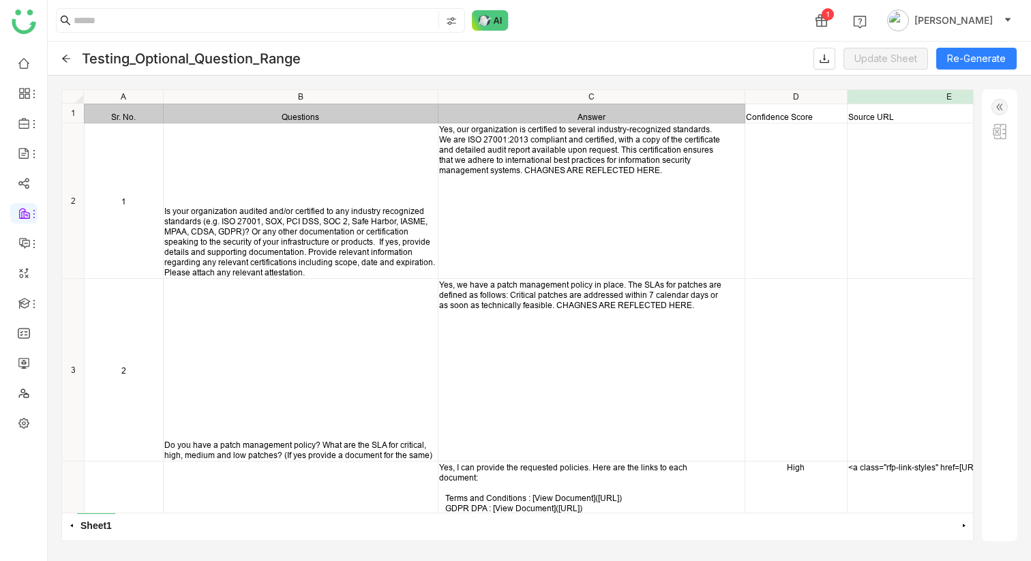
click at [1002, 136] on img at bounding box center [1000, 131] width 16 height 16
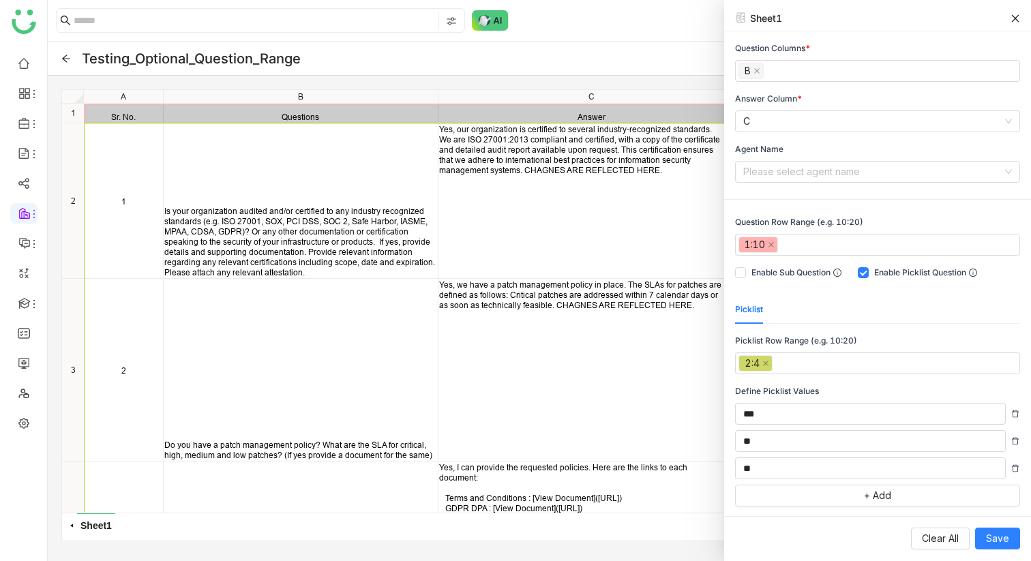
click at [574, 384] on div "Yes, we have a patch management policy in place. The SLAs for patches are defin…" at bounding box center [592, 370] width 306 height 182
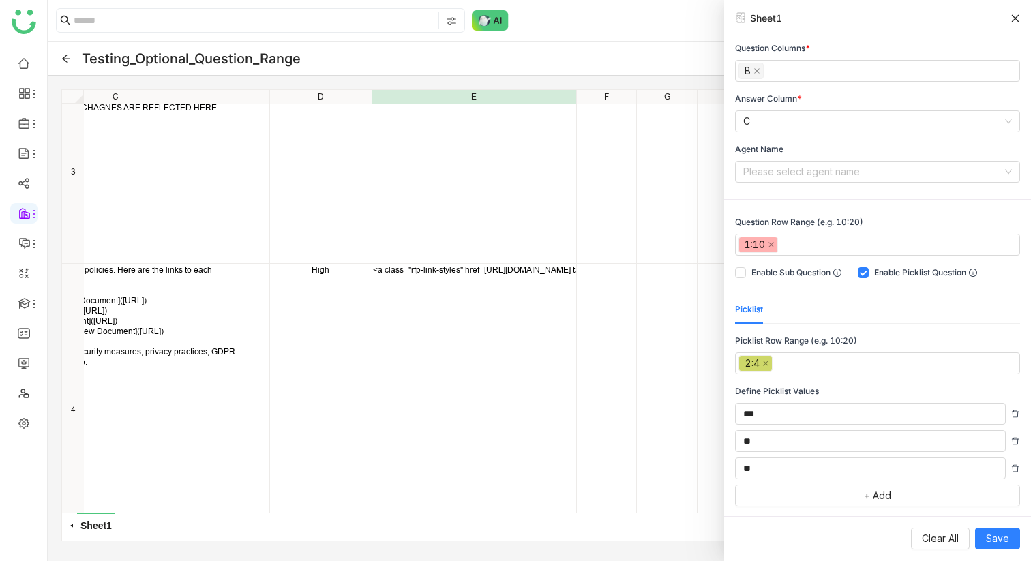
scroll to position [0, 460]
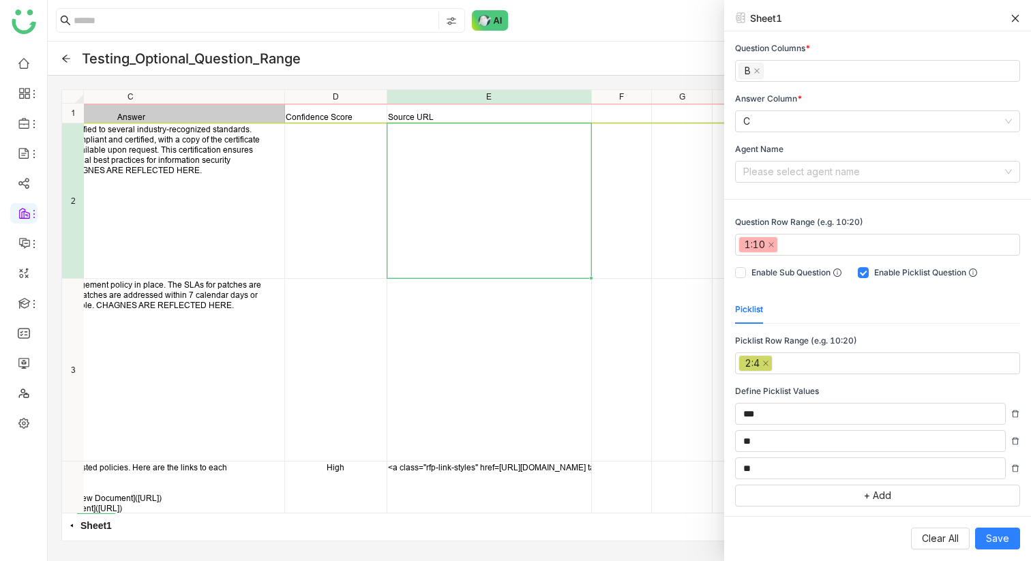
click at [458, 172] on div "Answer Confidence Score Source URL Yes, our organization is certified to severa…" at bounding box center [517, 301] width 911 height 423
click at [368, 181] on div "Answer Confidence Score Source URL Yes, our organization is certified to severa…" at bounding box center [517, 301] width 911 height 423
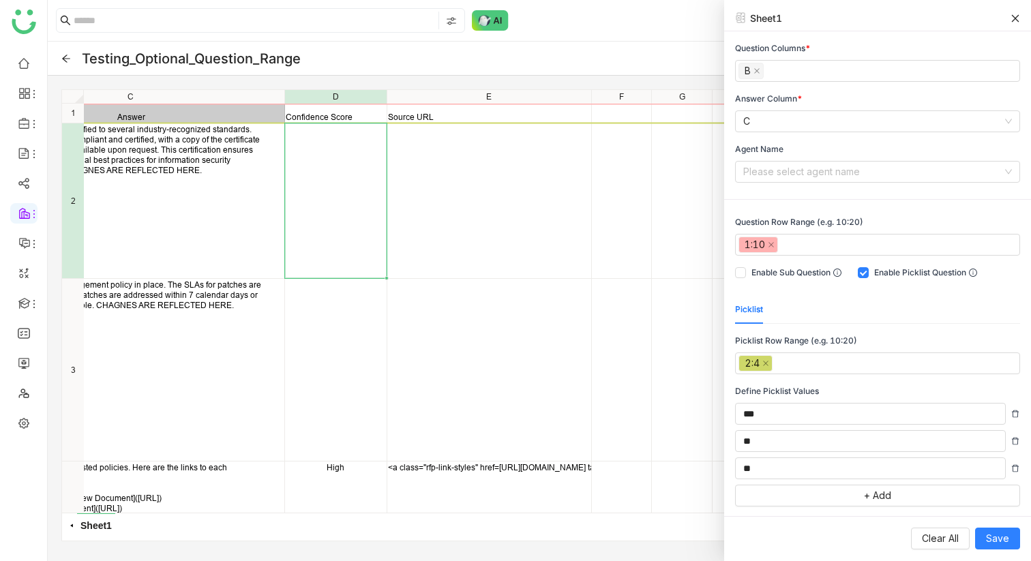
click at [65, 63] on div "Testing_Optional_Question_Range Update Sheet Re-Generate" at bounding box center [540, 59] width 984 height 34
click at [63, 56] on icon at bounding box center [66, 59] width 10 height 10
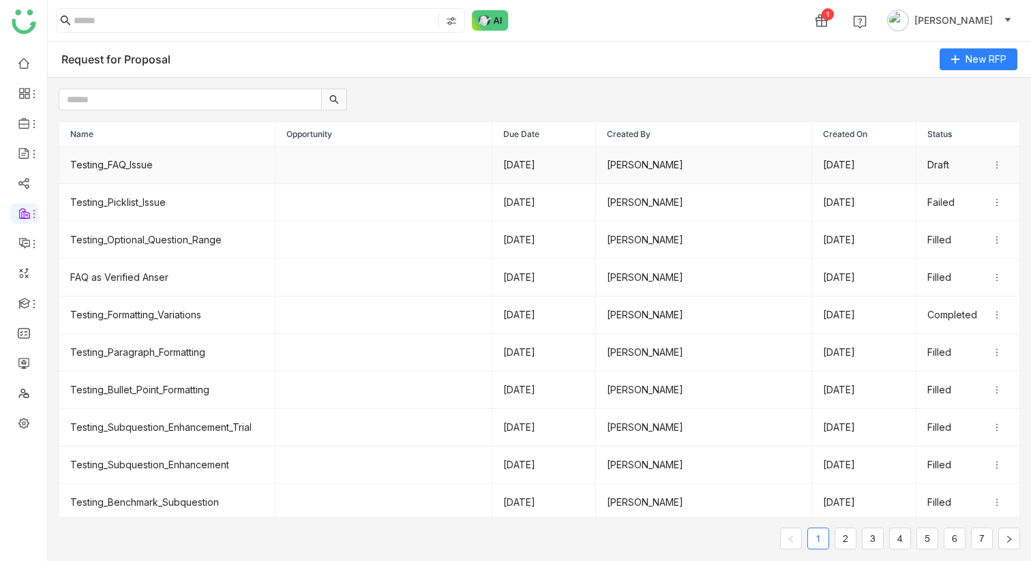
click at [146, 155] on td "Testing_FAQ_Issue" at bounding box center [167, 166] width 216 height 38
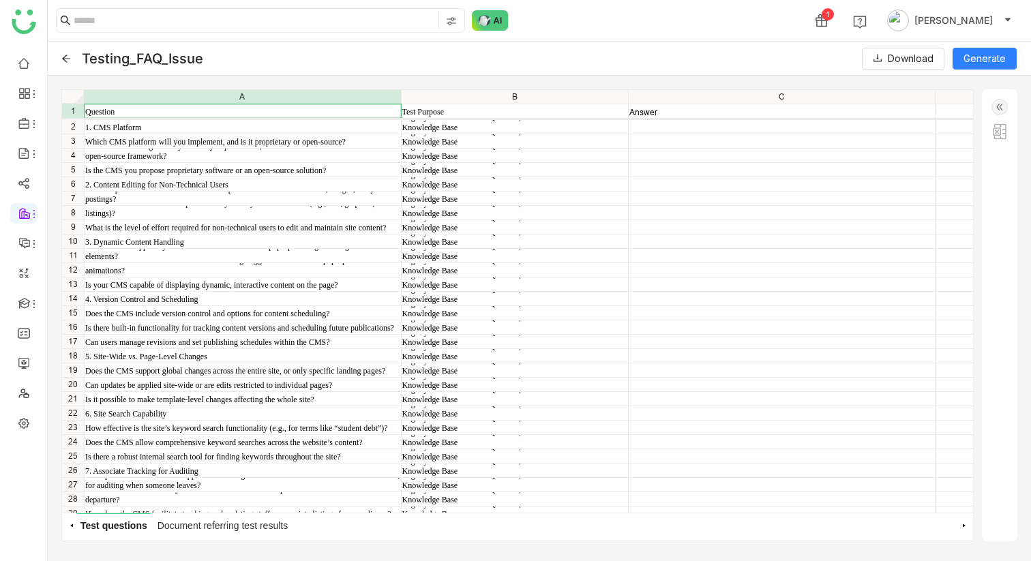
click at [70, 58] on icon at bounding box center [66, 59] width 8 height 8
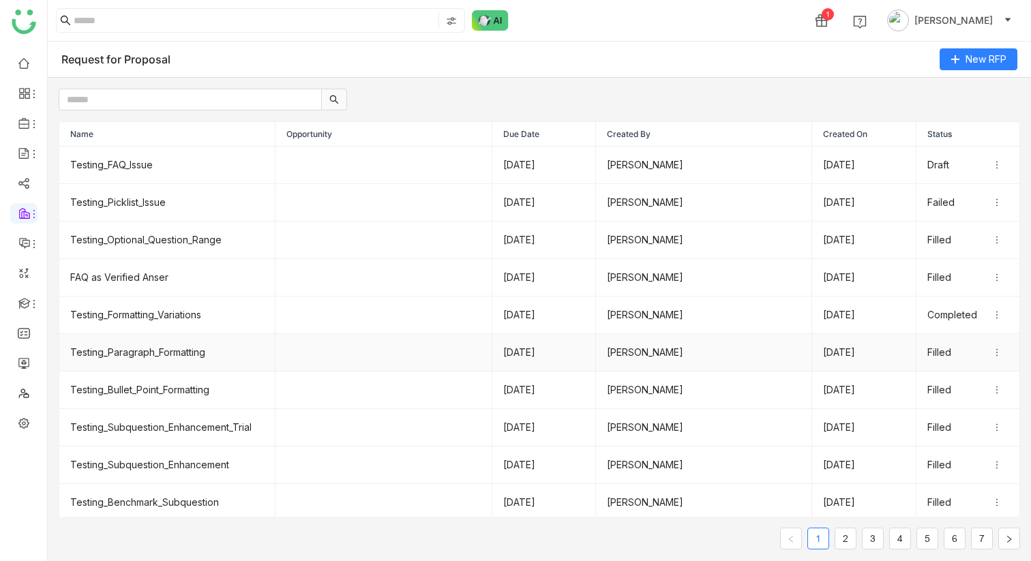
click at [183, 350] on td "Testing_Paragraph_Formatting" at bounding box center [167, 353] width 216 height 38
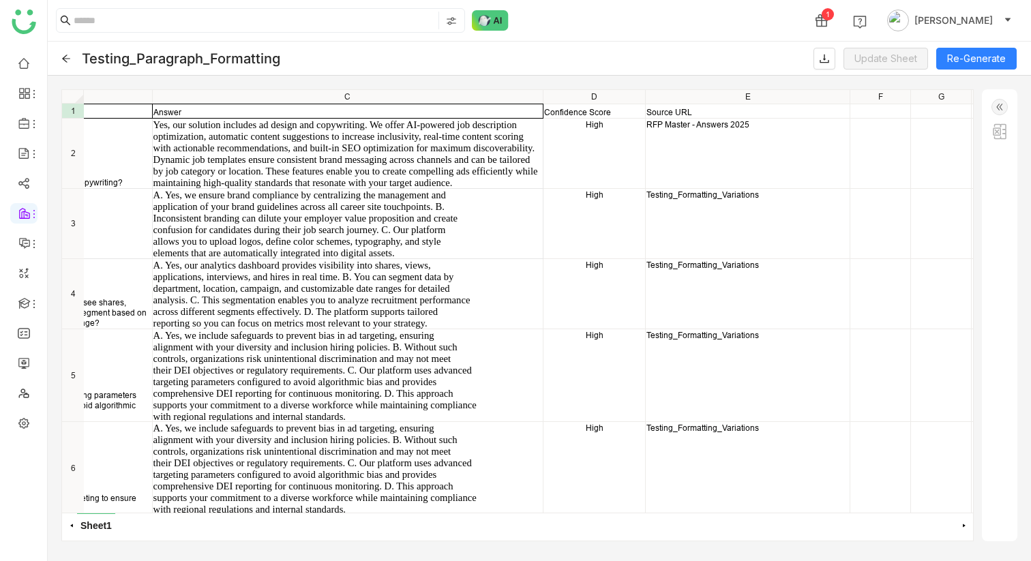
scroll to position [0, 215]
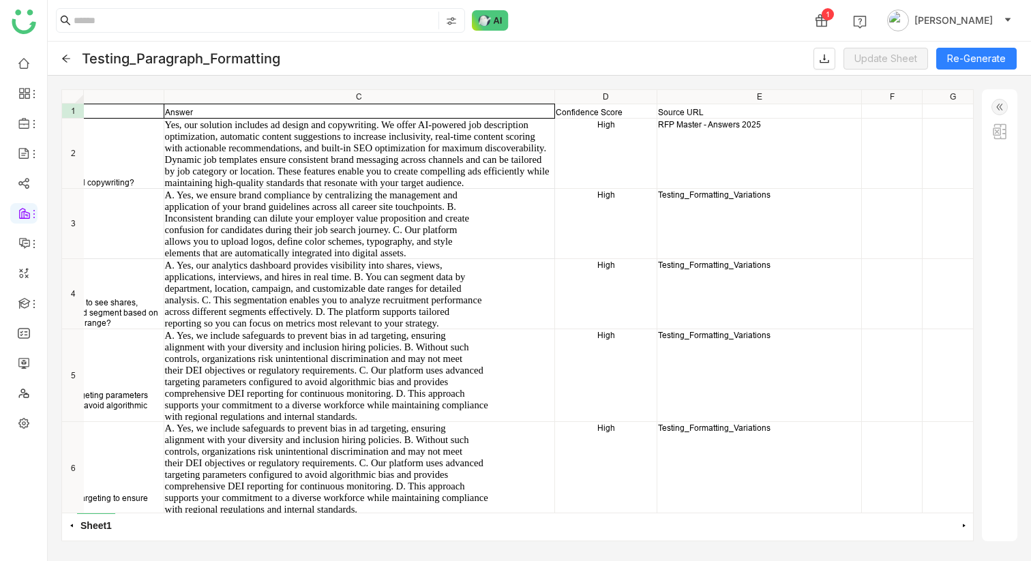
click at [68, 59] on icon at bounding box center [66, 59] width 10 height 10
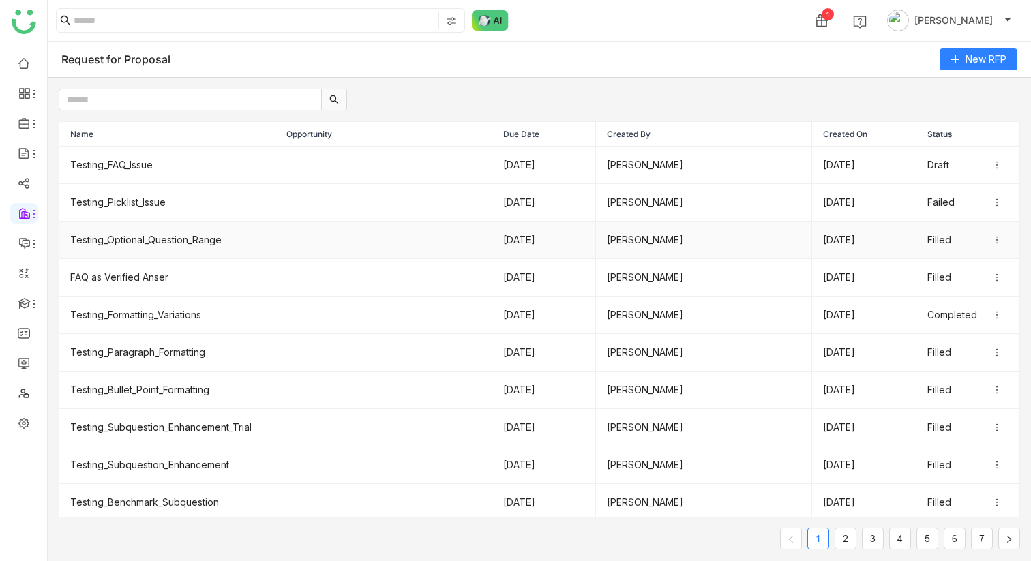
scroll to position [5, 0]
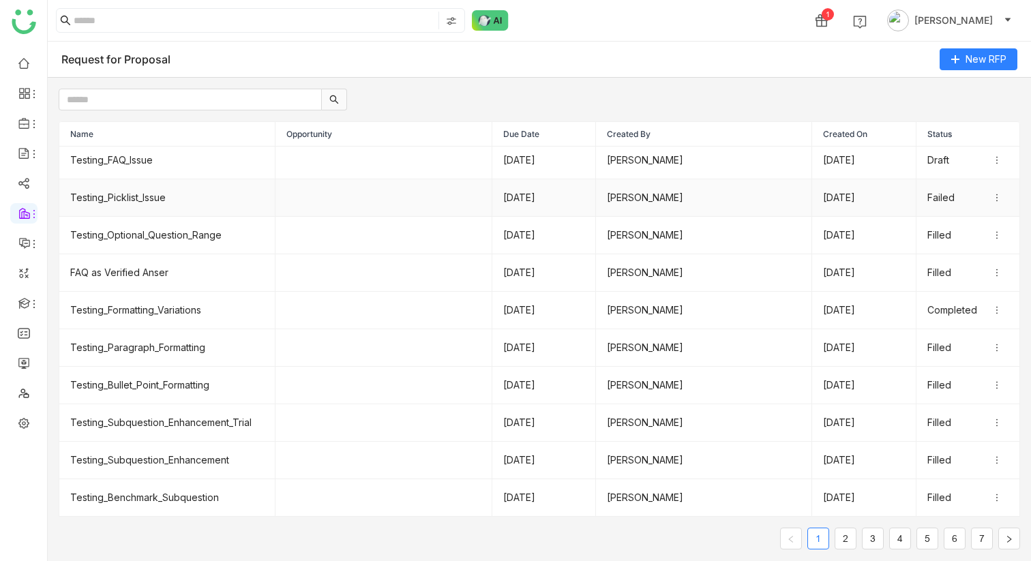
click at [166, 197] on td "Testing_Picklist_Issue" at bounding box center [167, 198] width 216 height 38
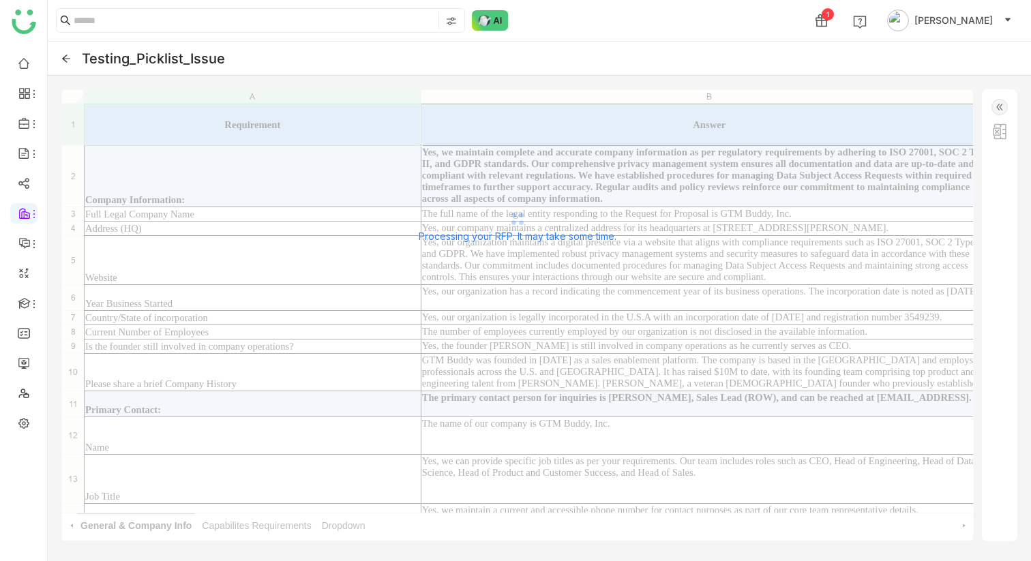
click at [65, 61] on icon at bounding box center [66, 59] width 10 height 10
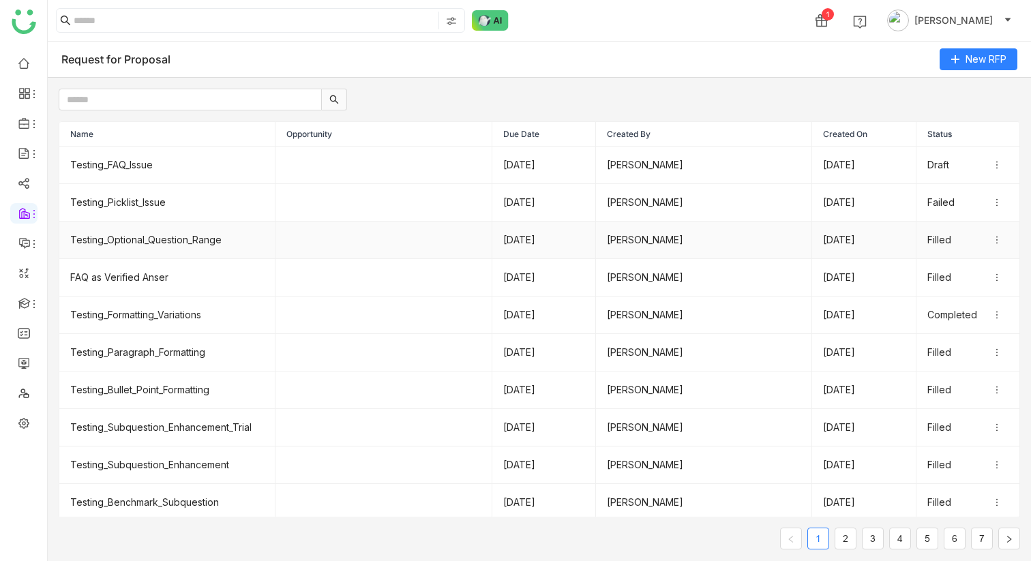
click at [213, 241] on td "Testing_Optional_Question_Range" at bounding box center [167, 241] width 216 height 38
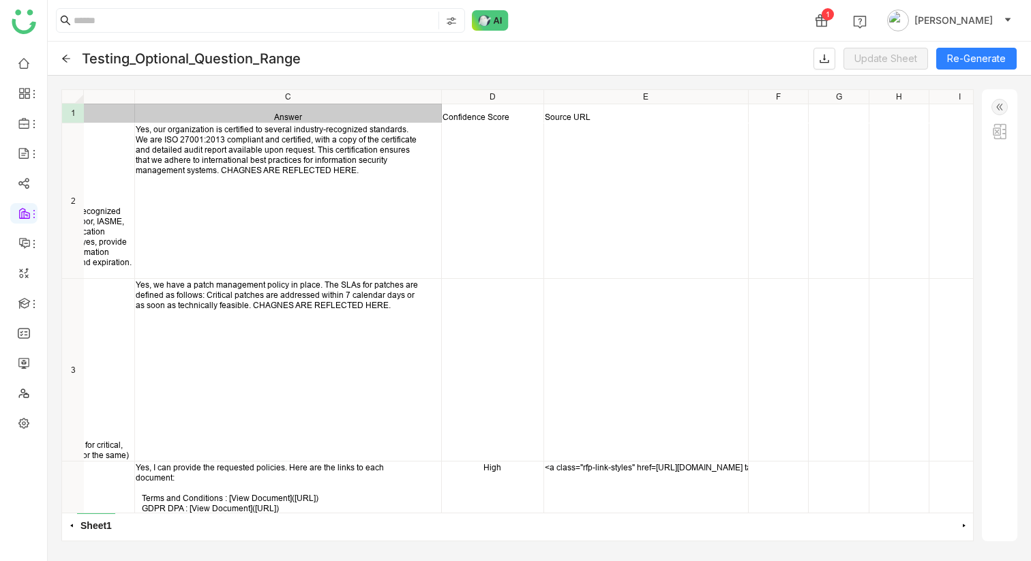
scroll to position [0, 292]
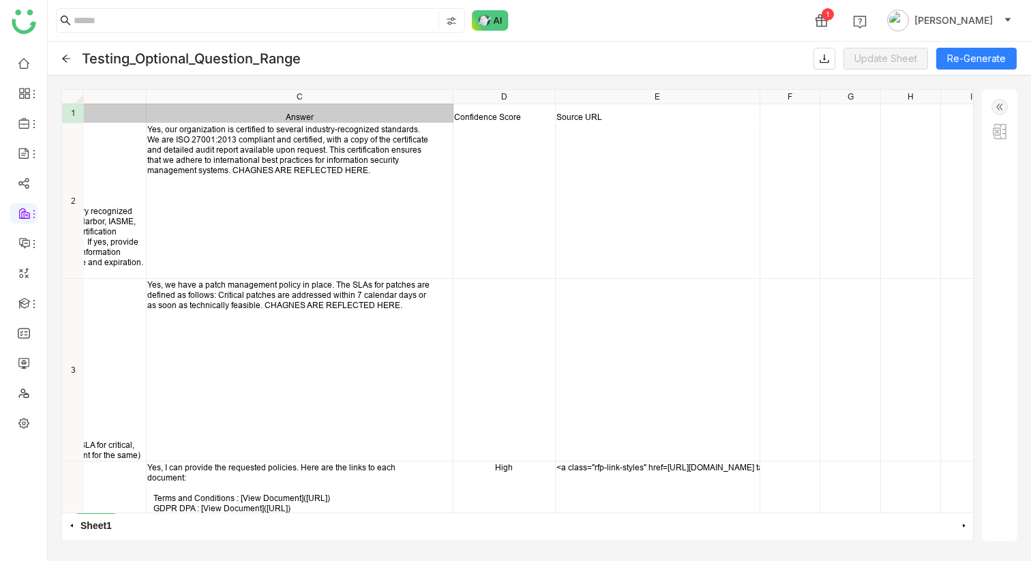
click at [993, 136] on img at bounding box center [1000, 131] width 16 height 16
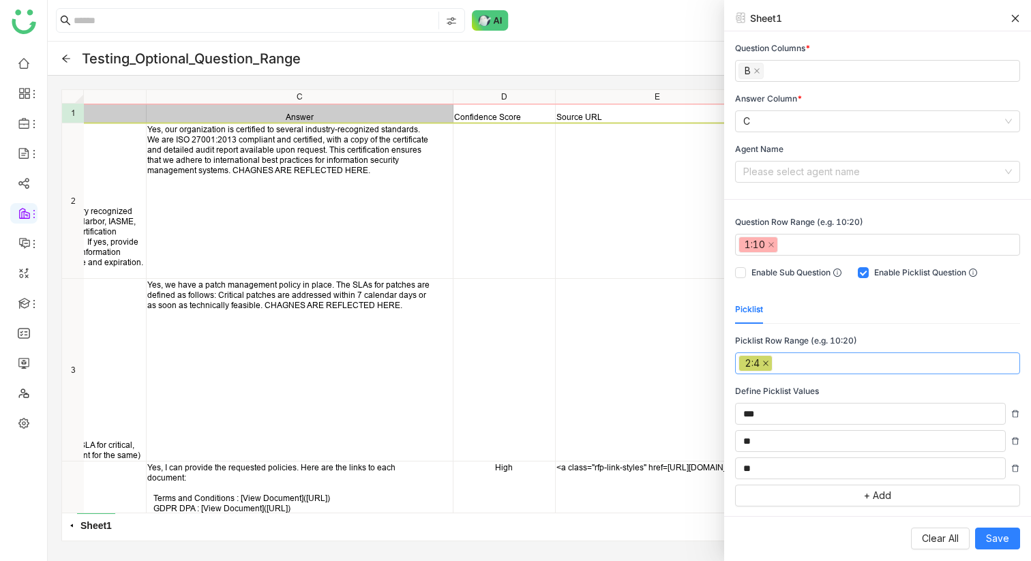
click at [767, 362] on icon at bounding box center [765, 363] width 5 height 5
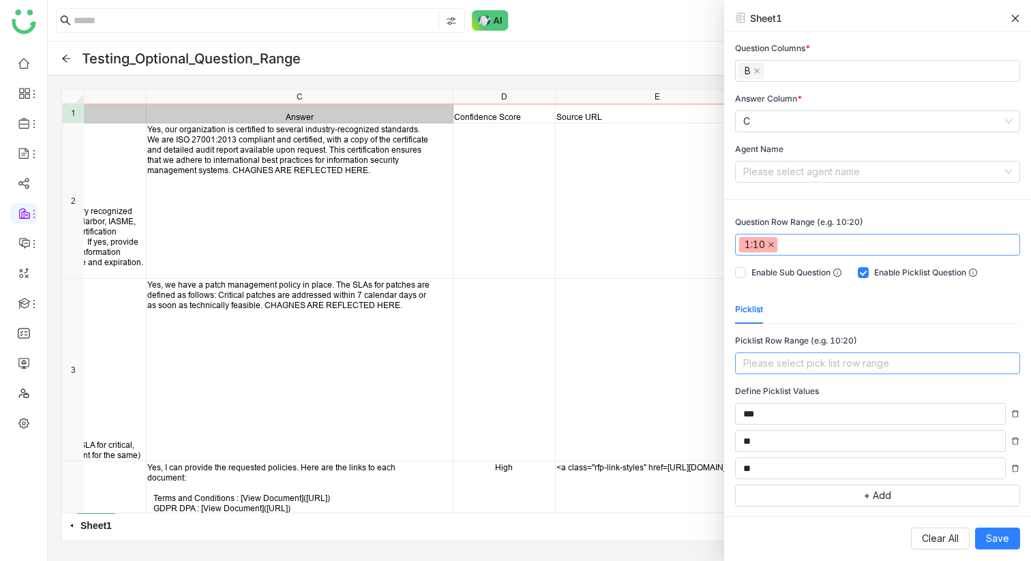
click at [773, 247] on icon at bounding box center [771, 244] width 7 height 7
click at [994, 543] on span "Save" at bounding box center [997, 538] width 23 height 15
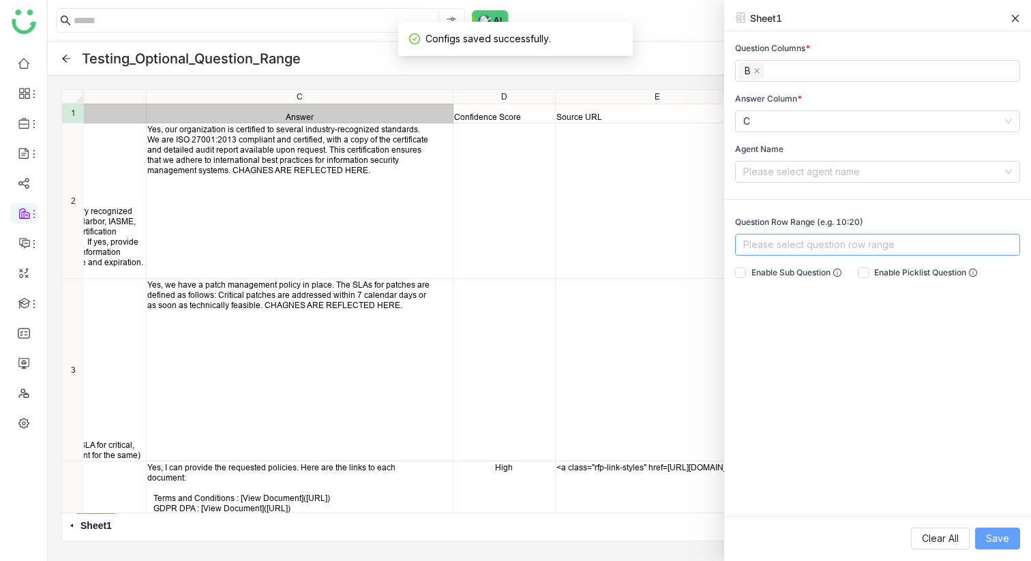
click at [994, 537] on span "Save" at bounding box center [997, 538] width 23 height 15
click at [1017, 18] on icon at bounding box center [1016, 19] width 10 height 10
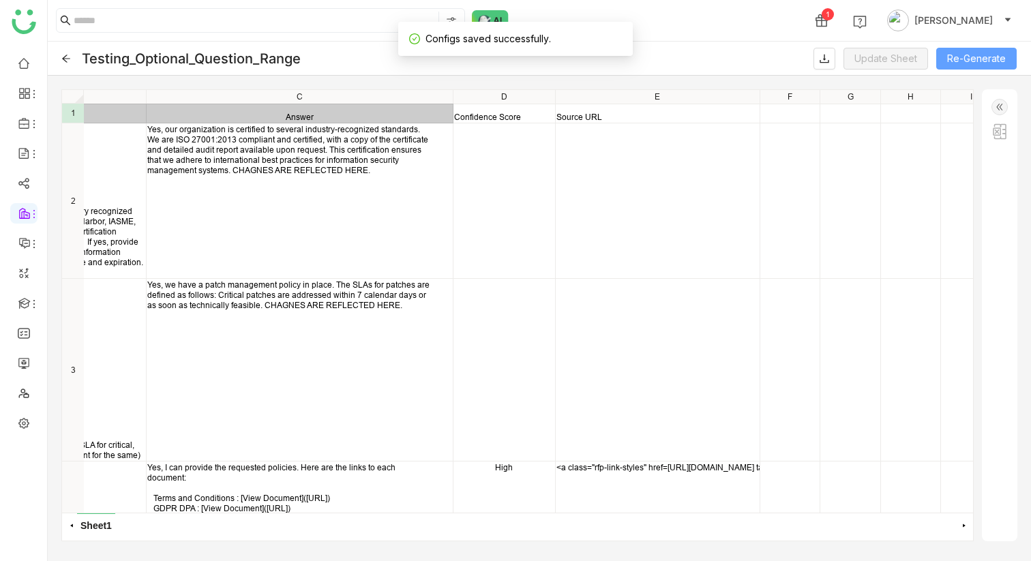
click at [979, 58] on button "Re-Generate" at bounding box center [976, 59] width 80 height 22
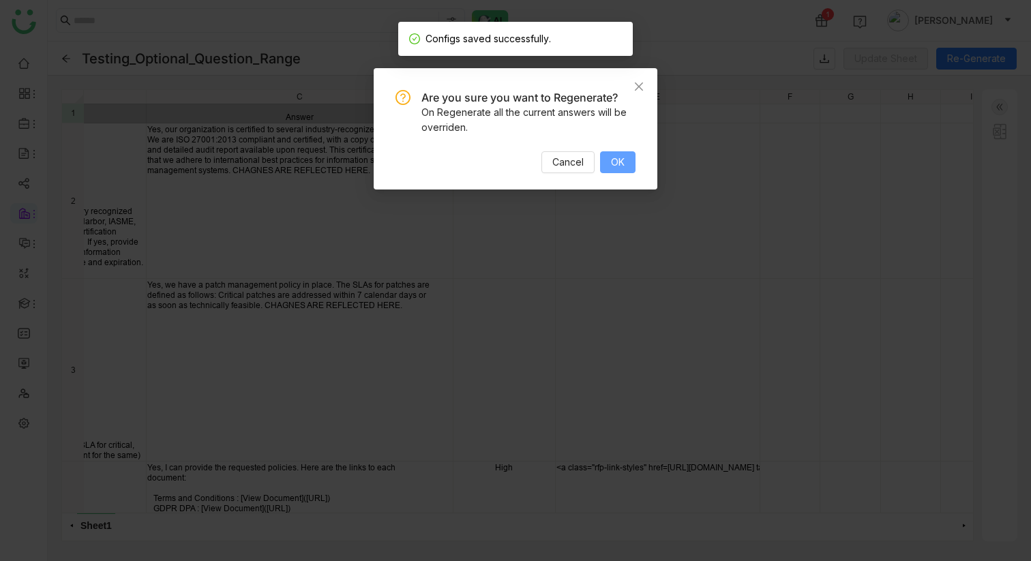
click at [620, 163] on span "OK" at bounding box center [618, 162] width 14 height 15
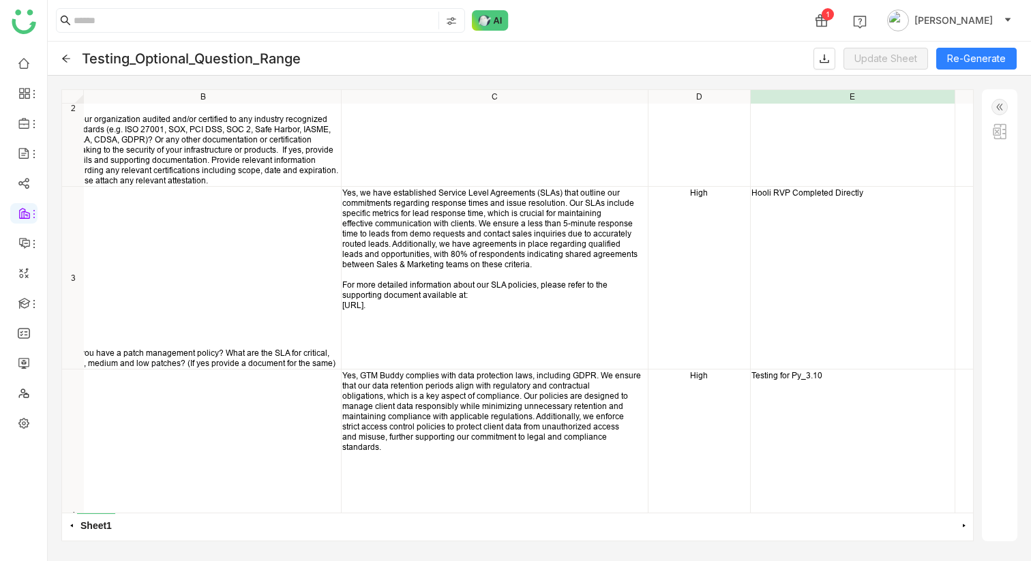
scroll to position [0, 97]
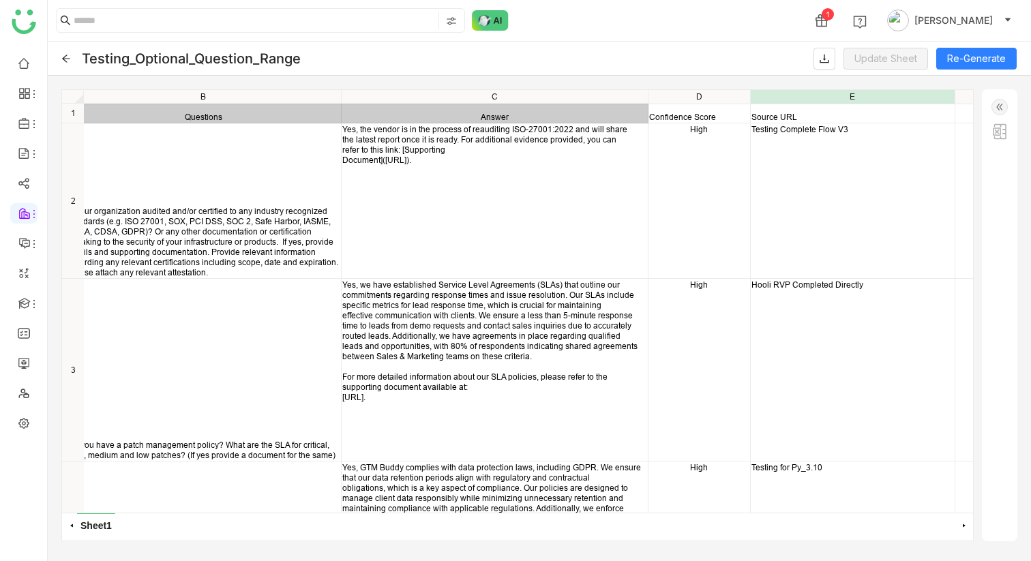
click at [68, 55] on icon at bounding box center [66, 59] width 10 height 10
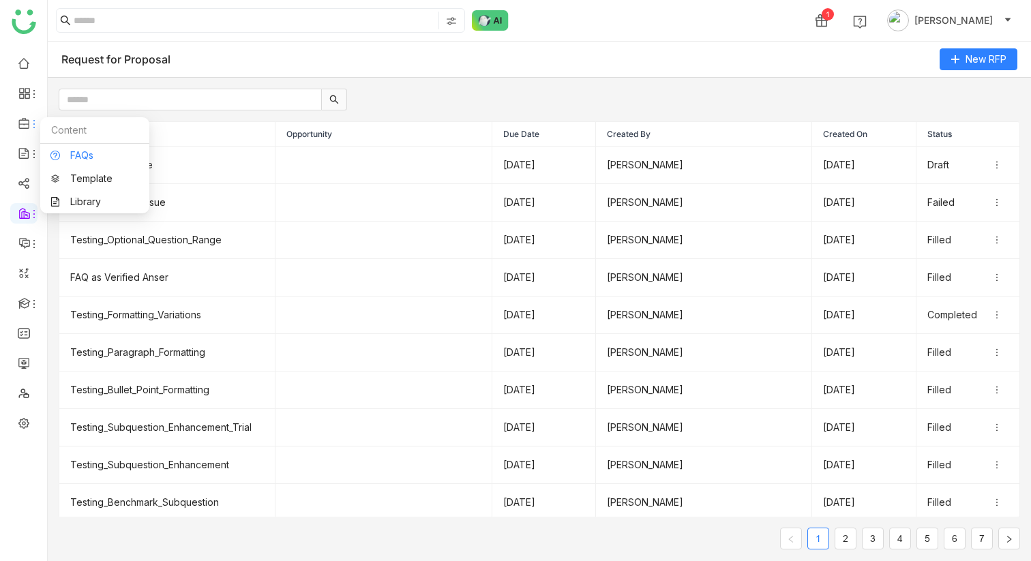
click at [74, 151] on link "FAQs" at bounding box center [94, 156] width 89 height 10
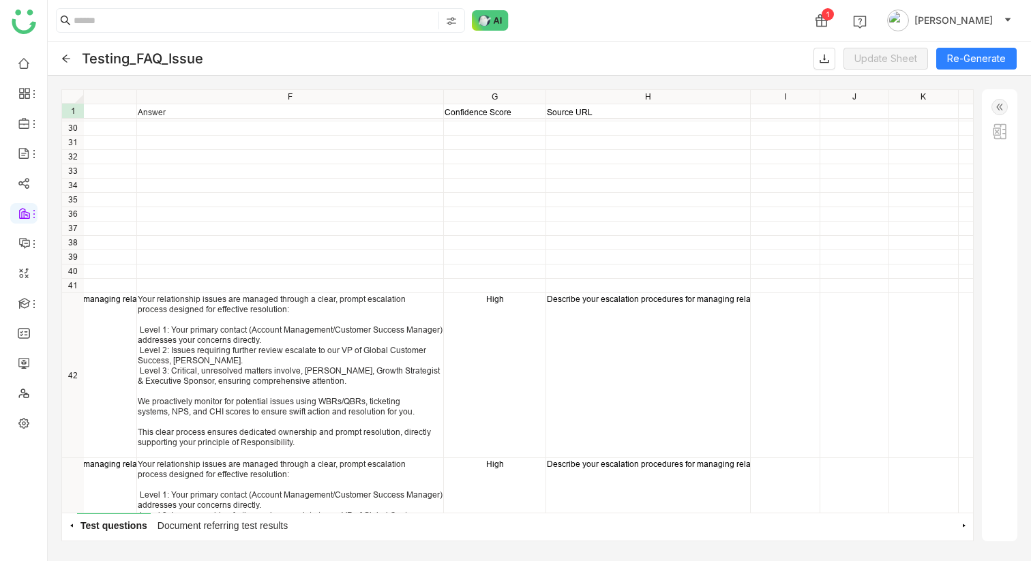
scroll to position [400, 1106]
click at [703, 298] on link "Describe your escalation procedures for managing relationship issues." at bounding box center [677, 299] width 261 height 10
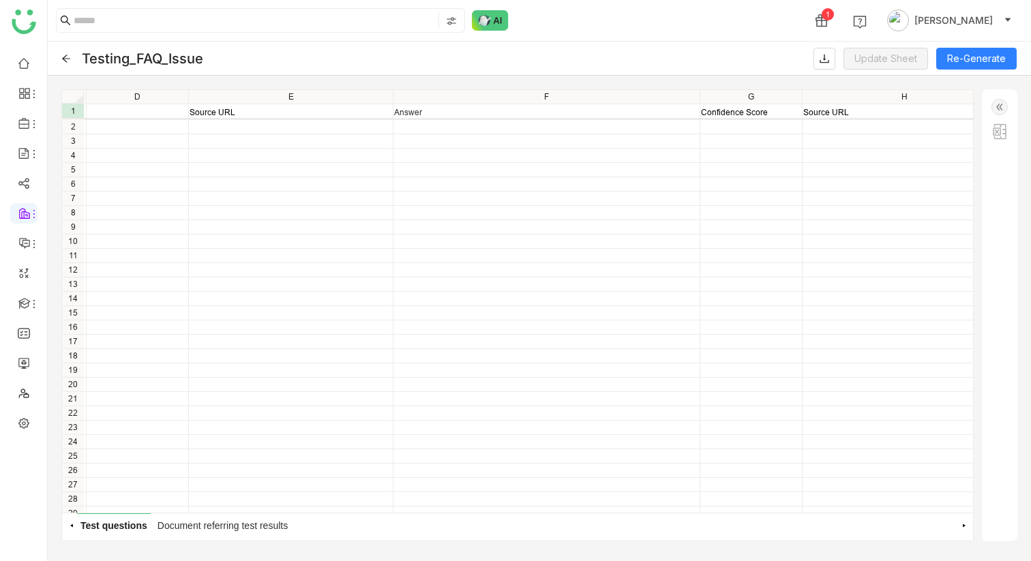
scroll to position [0, 840]
